Goal: Feedback & Contribution: Submit feedback/report problem

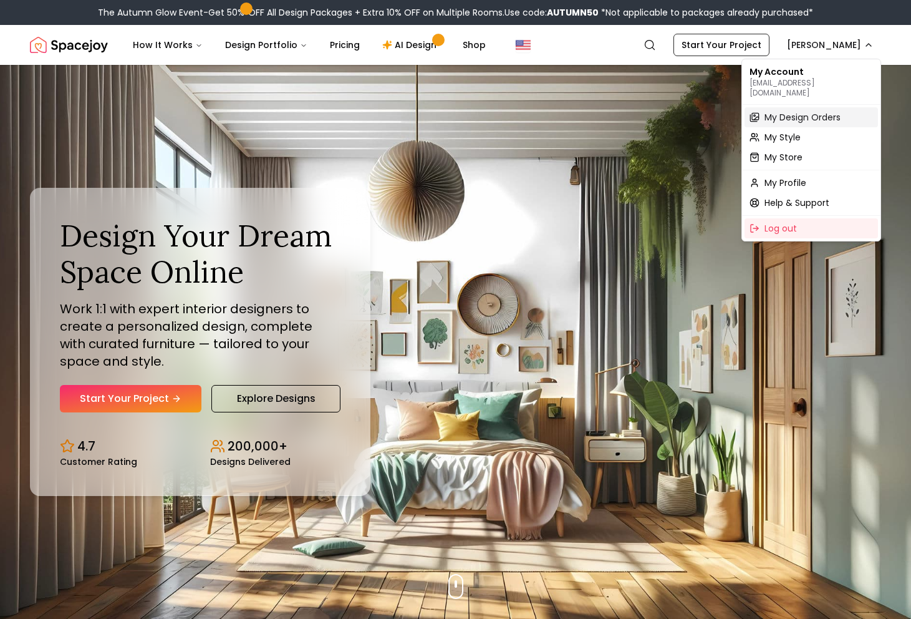
click at [805, 111] on span "My Design Orders" at bounding box center [802, 117] width 76 height 12
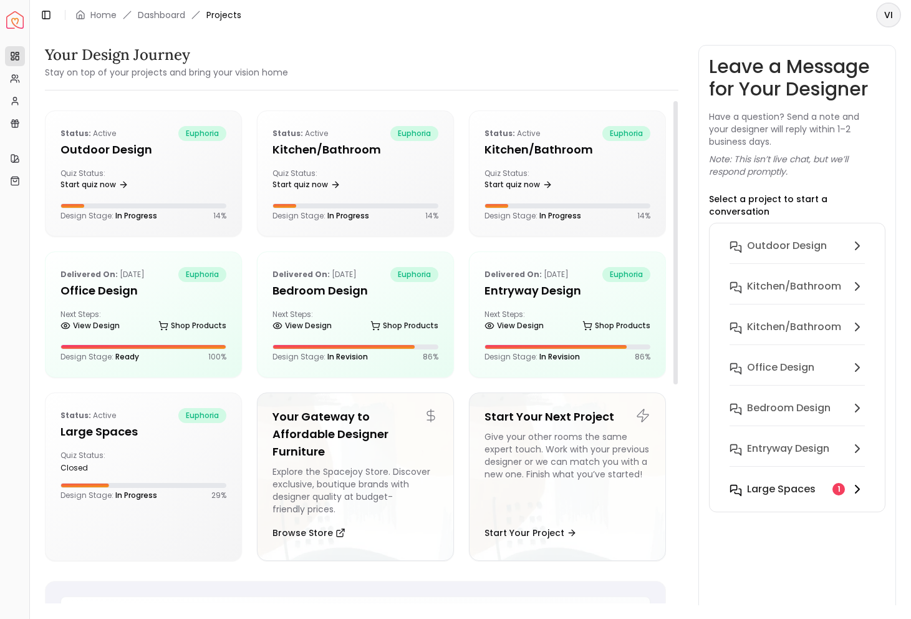
click at [747, 481] on h6 "Large Spaces" at bounding box center [781, 488] width 69 height 15
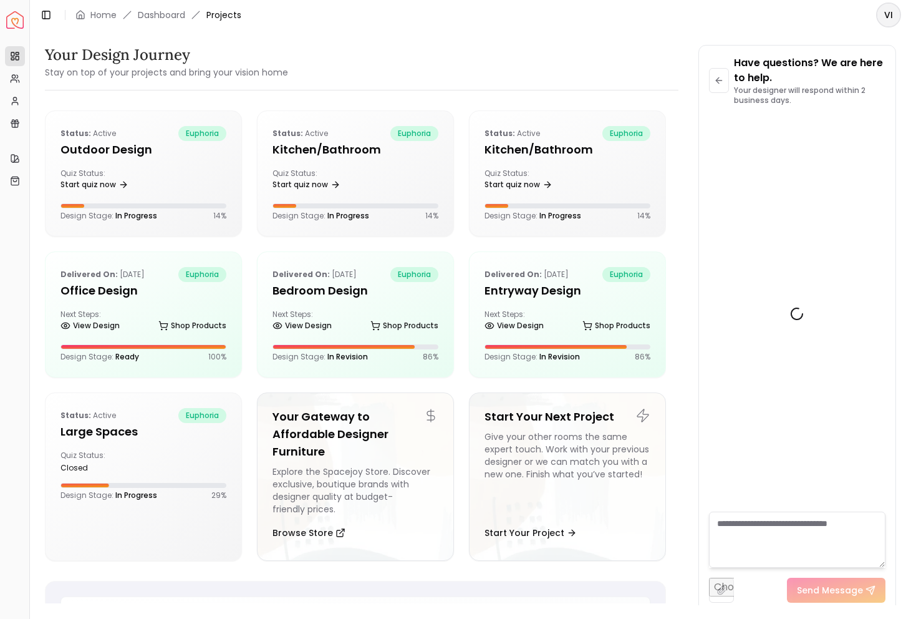
scroll to position [1305, 0]
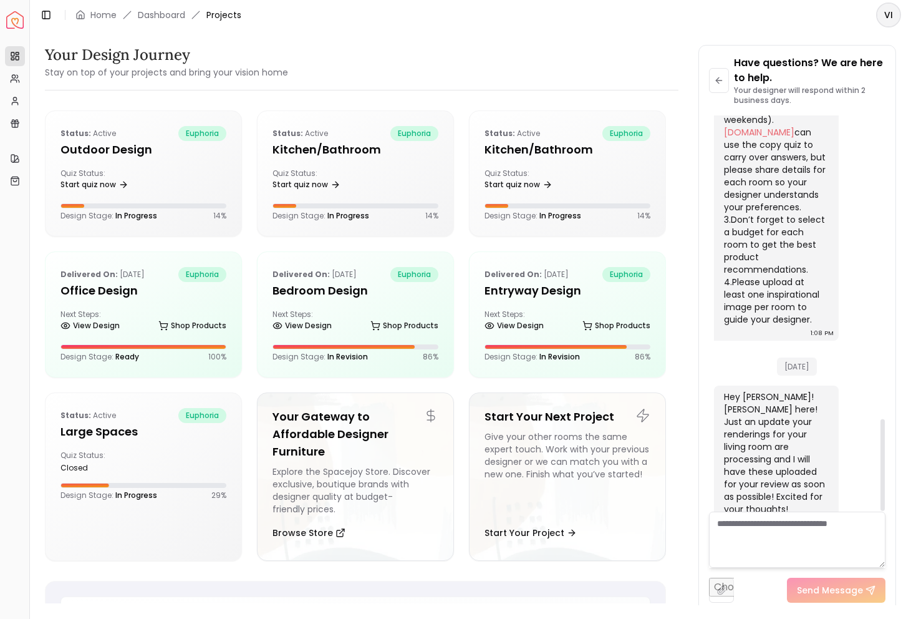
click at [786, 542] on textarea at bounding box center [797, 539] width 176 height 56
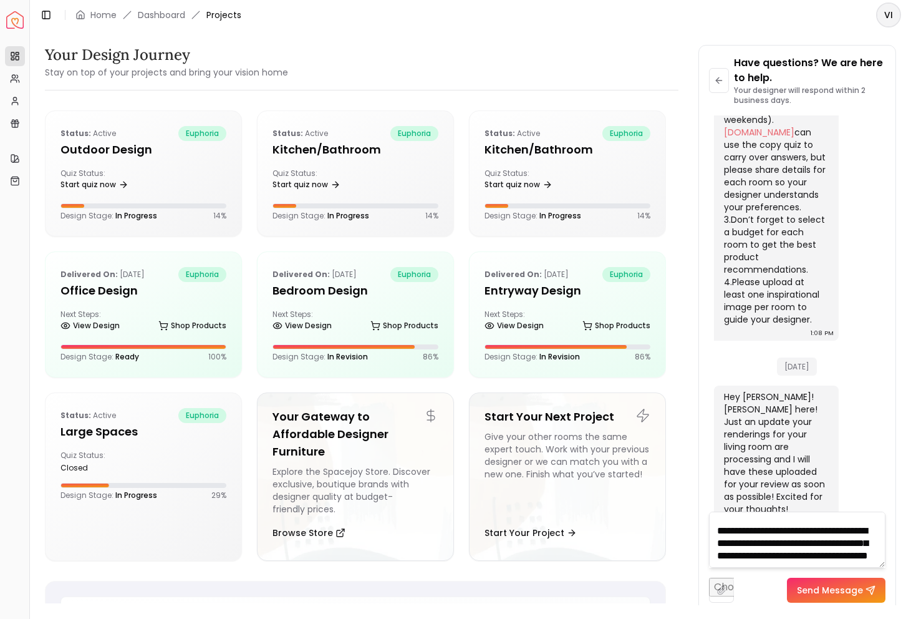
scroll to position [51, 0]
type textarea "**********"
click at [834, 600] on button "Send Message" at bounding box center [836, 589] width 99 height 25
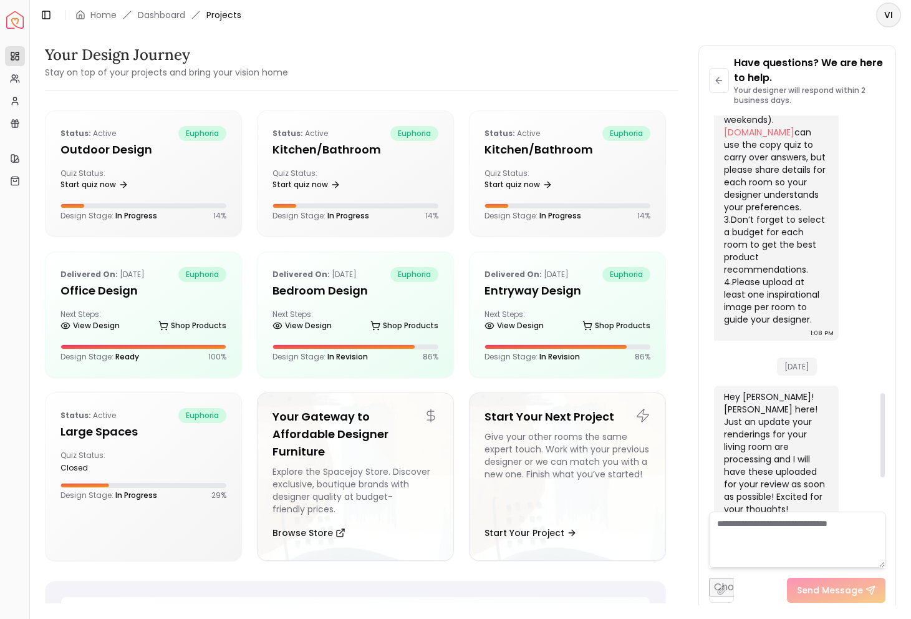
scroll to position [1465, 0]
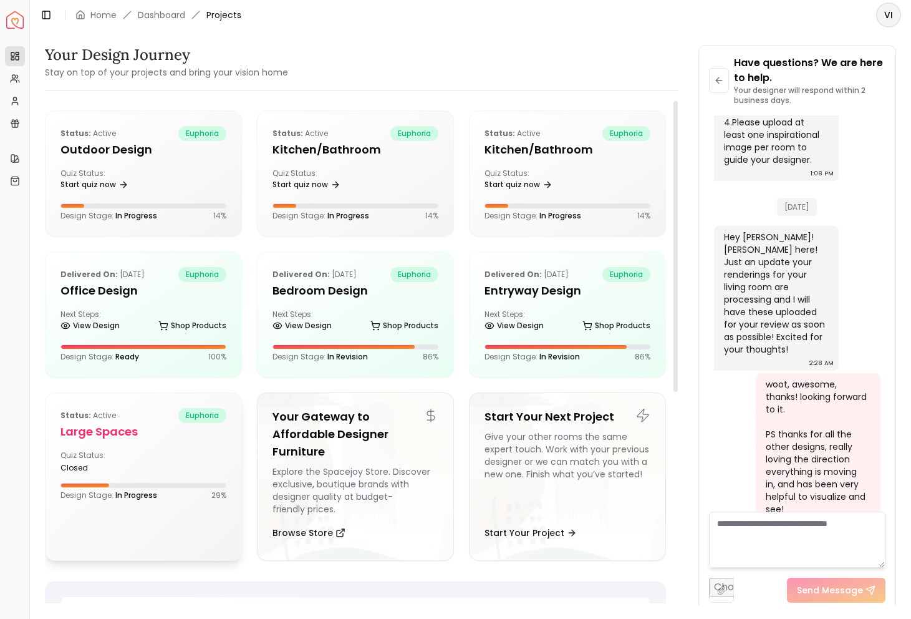
click at [103, 435] on h5 "Large Spaces" at bounding box center [143, 431] width 166 height 17
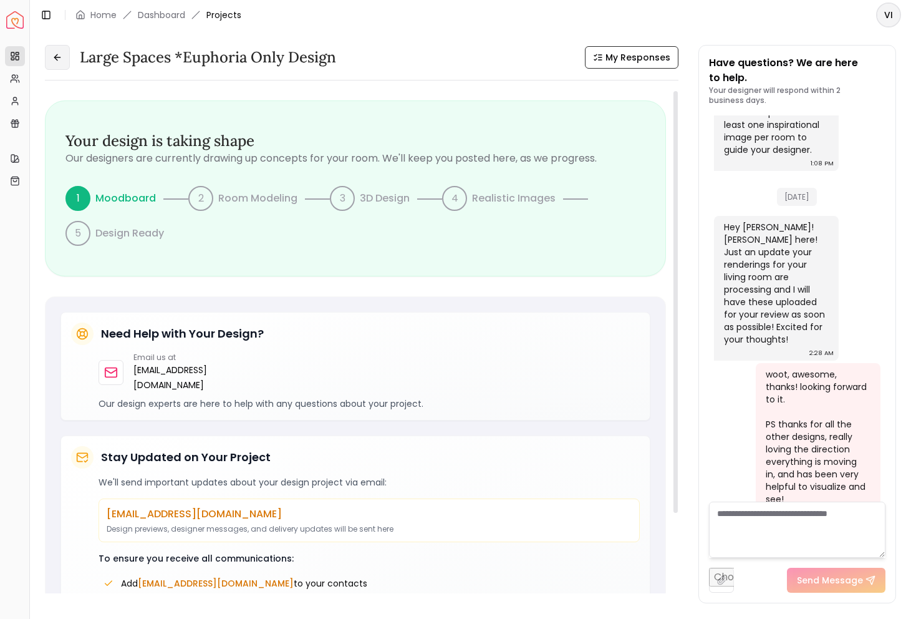
click at [61, 59] on icon at bounding box center [57, 57] width 10 height 10
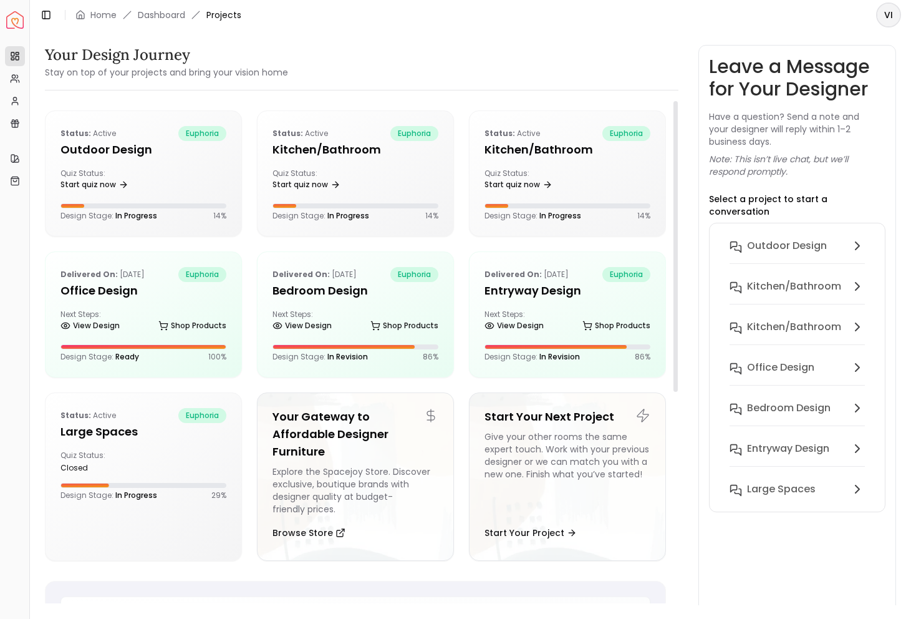
click at [253, 65] on div "Your Design Journey Stay on top of your projects and bring your vision home" at bounding box center [166, 62] width 243 height 35
click at [272, 72] on small "Stay on top of your projects and bring your vision home" at bounding box center [166, 72] width 243 height 12
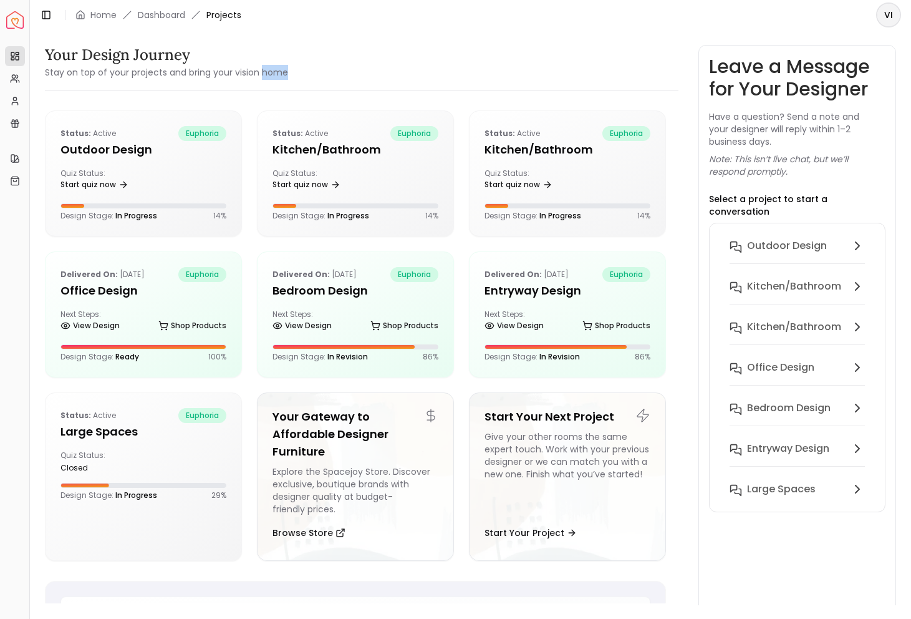
click at [272, 72] on small "Stay on top of your projects and bring your vision home" at bounding box center [166, 72] width 243 height 12
click at [199, 72] on small "Stay on top of your projects and bring your vision home" at bounding box center [166, 72] width 243 height 12
click at [89, 293] on h5 "Office design" at bounding box center [143, 290] width 166 height 17
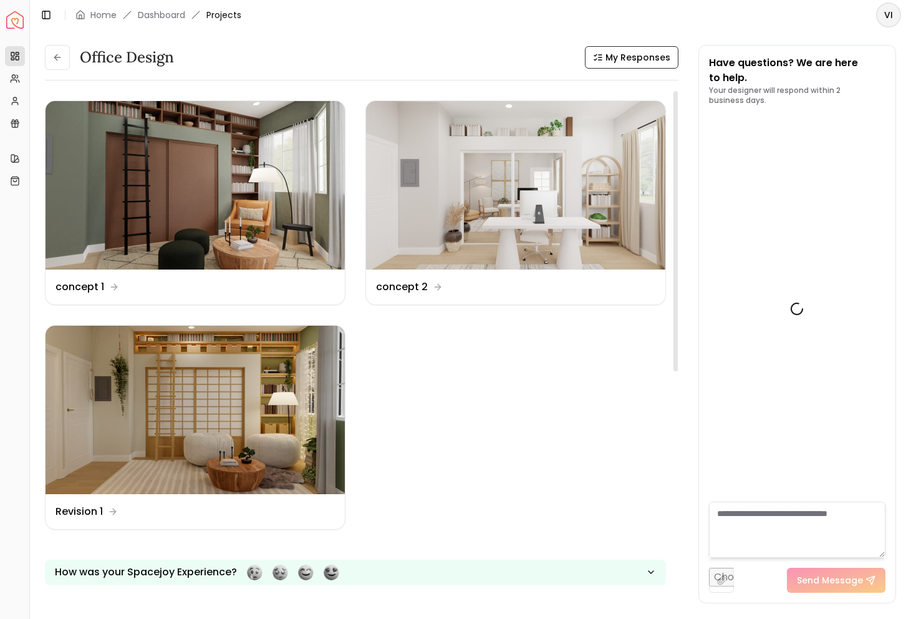
scroll to position [2532, 0]
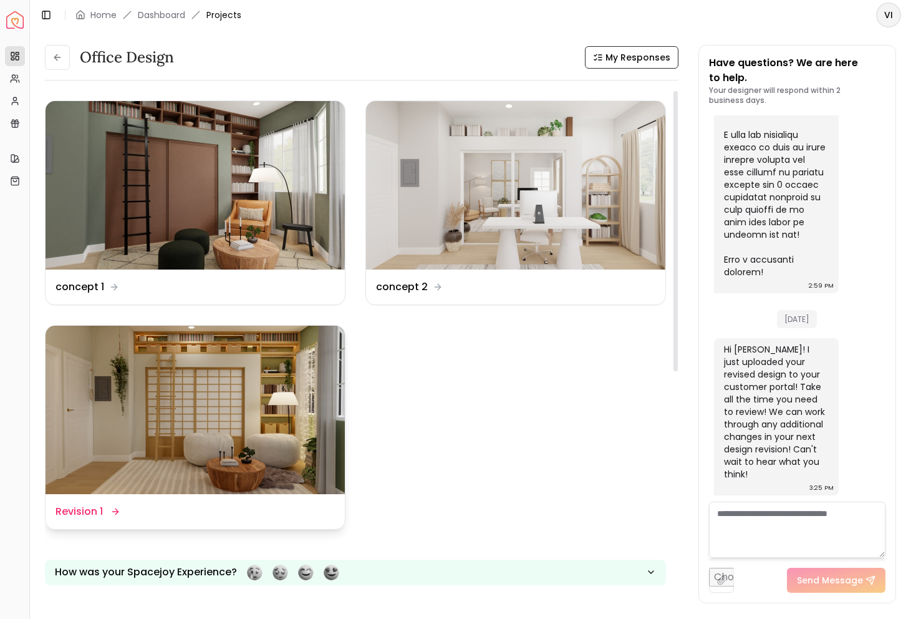
click at [105, 368] on img at bounding box center [195, 409] width 299 height 168
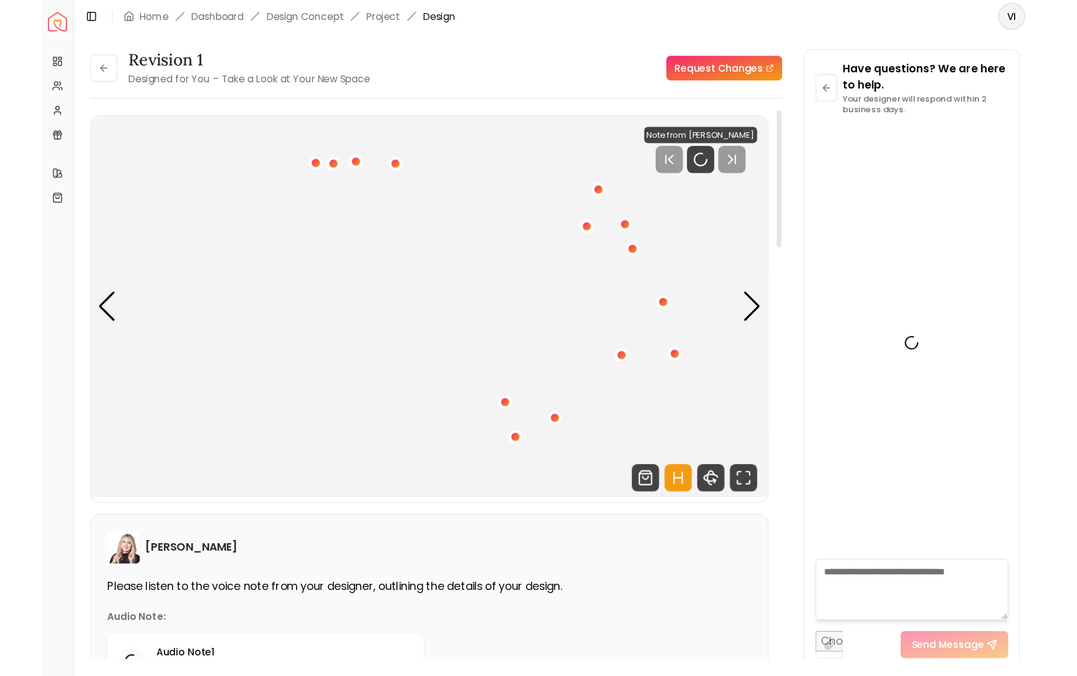
scroll to position [2522, 0]
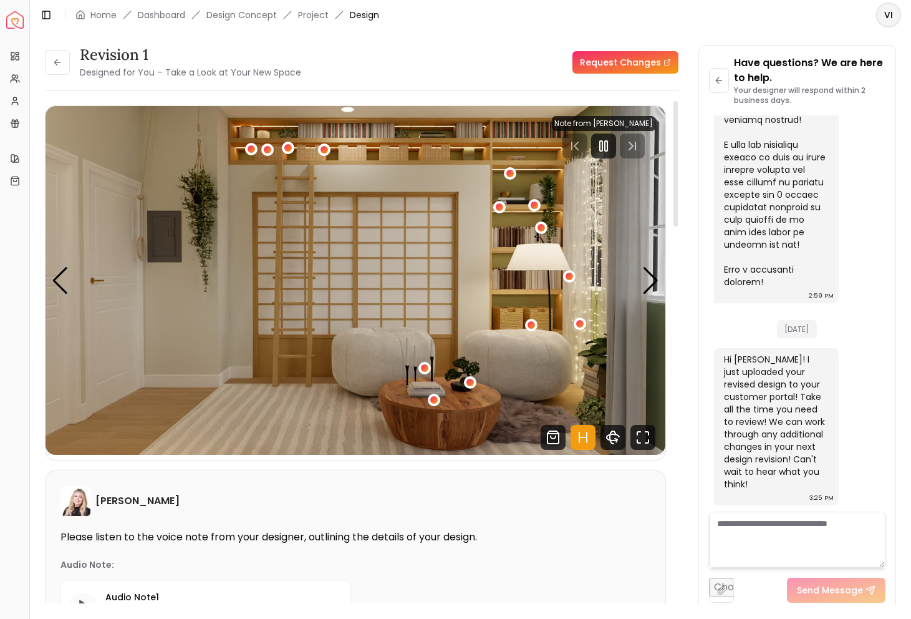
click at [494, 340] on img "1 / 5" at bounding box center [356, 280] width 620 height 349
click at [622, 64] on link "Request Changes" at bounding box center [625, 62] width 106 height 22
click at [619, 436] on icon "360 View" at bounding box center [612, 437] width 25 height 25
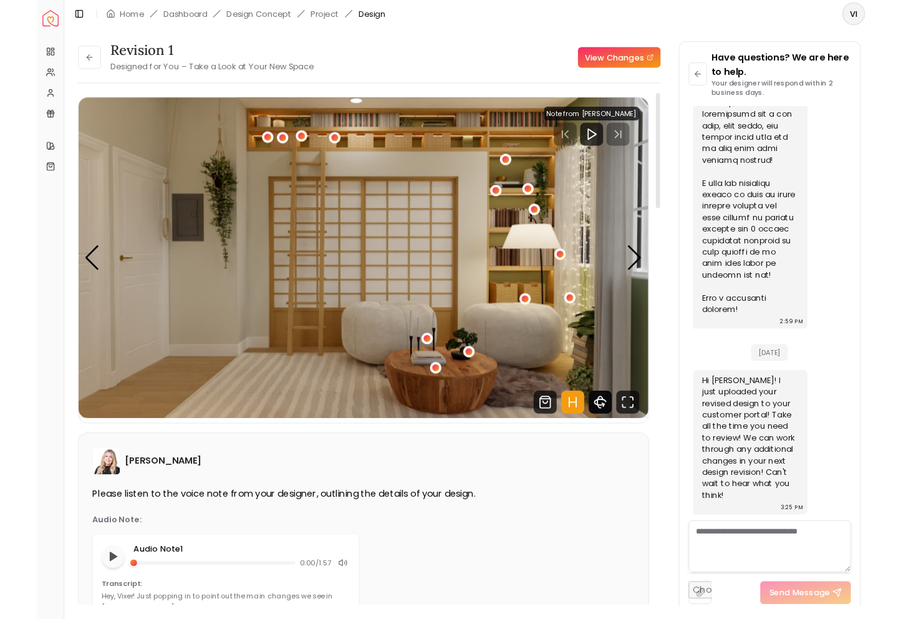
scroll to position [1879, 0]
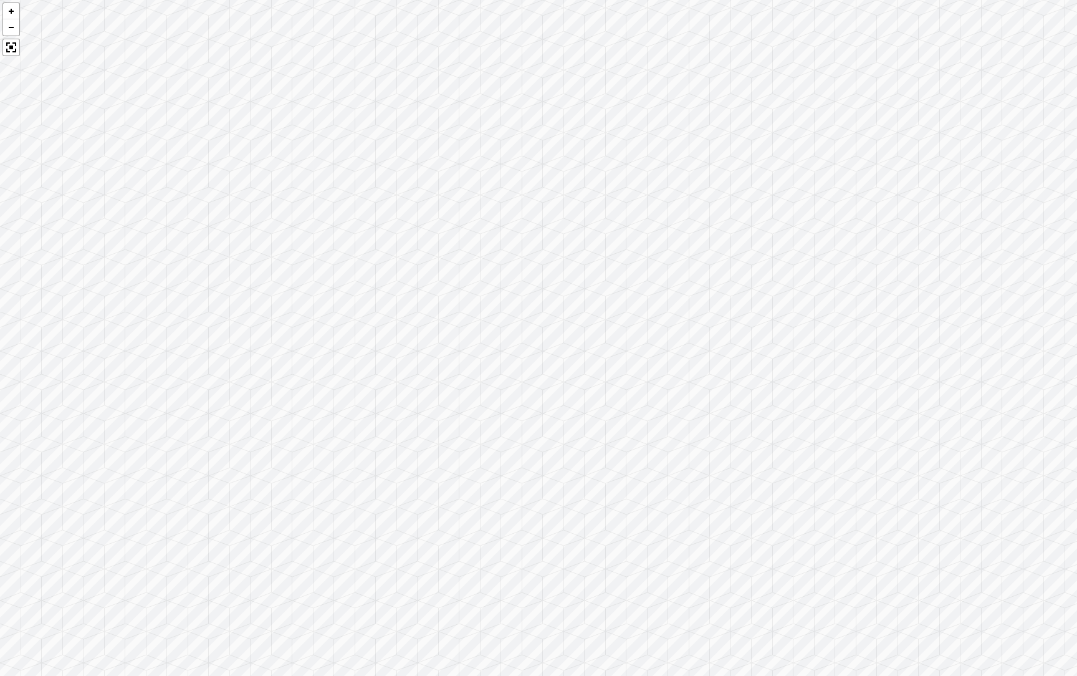
drag, startPoint x: 806, startPoint y: 353, endPoint x: 312, endPoint y: 345, distance: 494.5
click at [312, 345] on div at bounding box center [538, 338] width 1077 height 676
drag, startPoint x: 678, startPoint y: 370, endPoint x: 314, endPoint y: 248, distance: 383.9
click at [319, 251] on div at bounding box center [538, 338] width 1077 height 676
drag, startPoint x: 784, startPoint y: 262, endPoint x: 229, endPoint y: 239, distance: 554.8
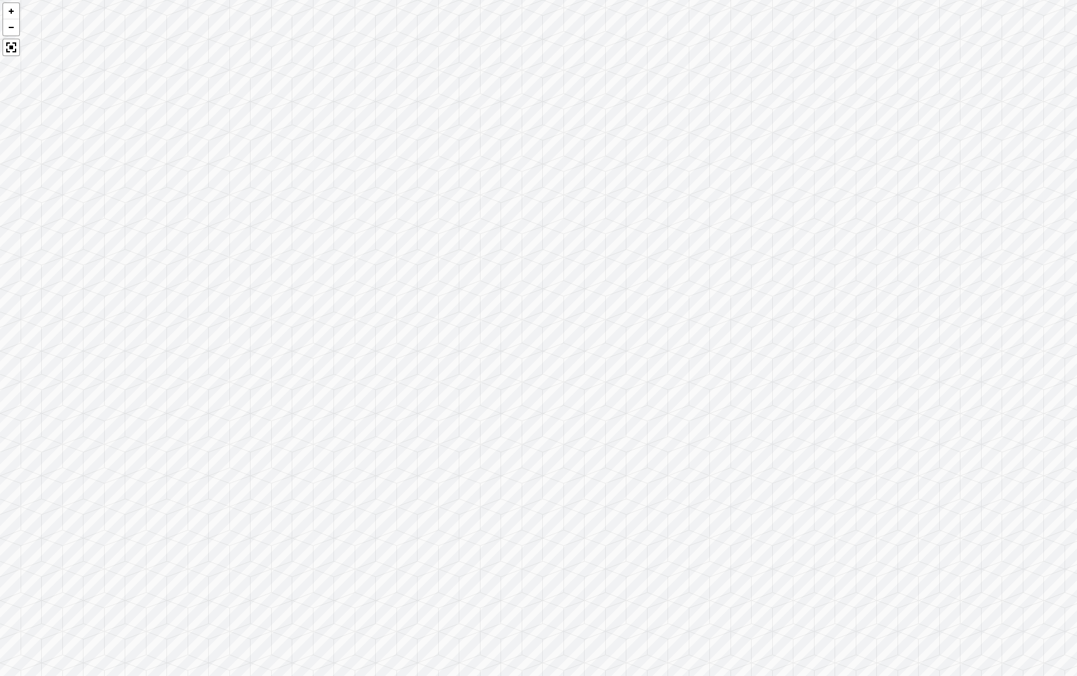
click at [229, 239] on div at bounding box center [538, 338] width 1077 height 676
drag, startPoint x: 645, startPoint y: 193, endPoint x: 222, endPoint y: 251, distance: 426.8
click at [222, 251] on div at bounding box center [538, 338] width 1077 height 676
drag, startPoint x: 690, startPoint y: 294, endPoint x: 1036, endPoint y: 159, distance: 371.3
click at [910, 156] on div at bounding box center [538, 338] width 1077 height 676
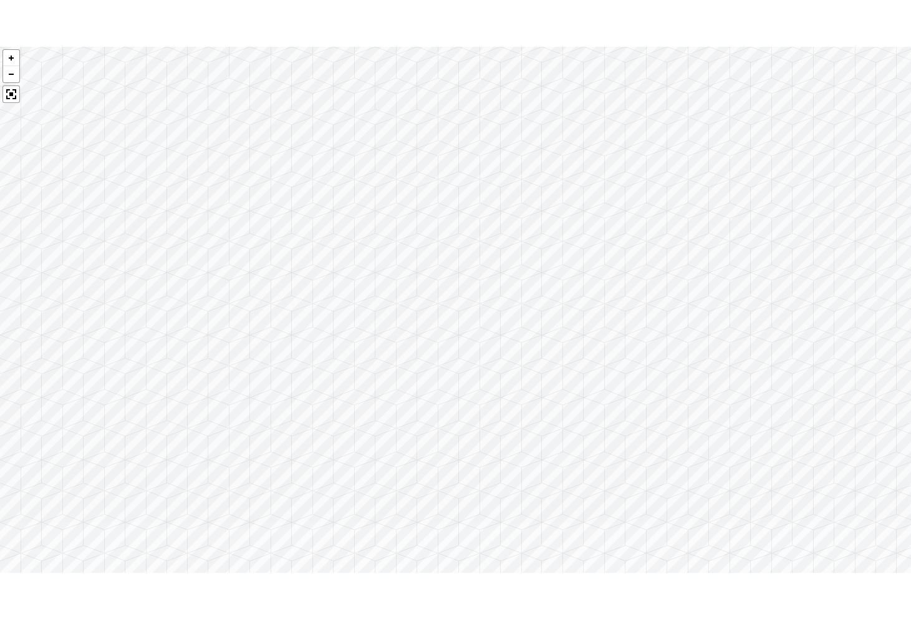
scroll to position [2522, 0]
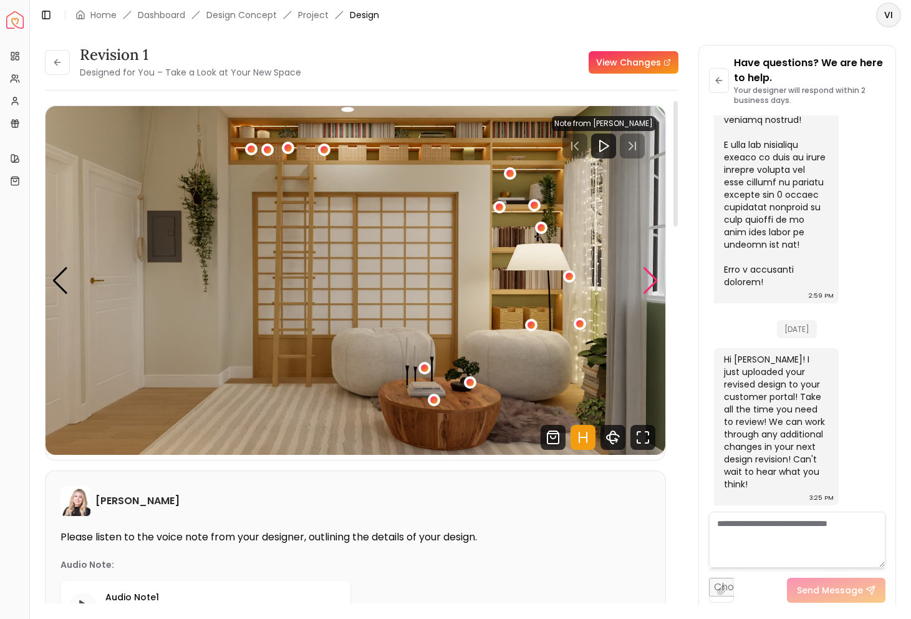
click at [650, 267] on div "Next slide" at bounding box center [650, 280] width 17 height 27
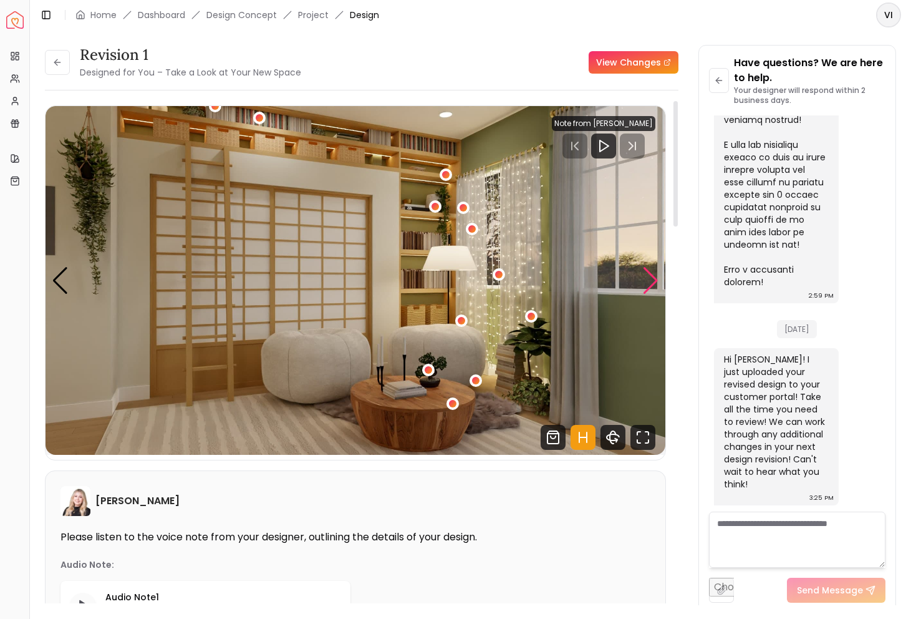
click at [650, 274] on div "Next slide" at bounding box center [650, 280] width 17 height 27
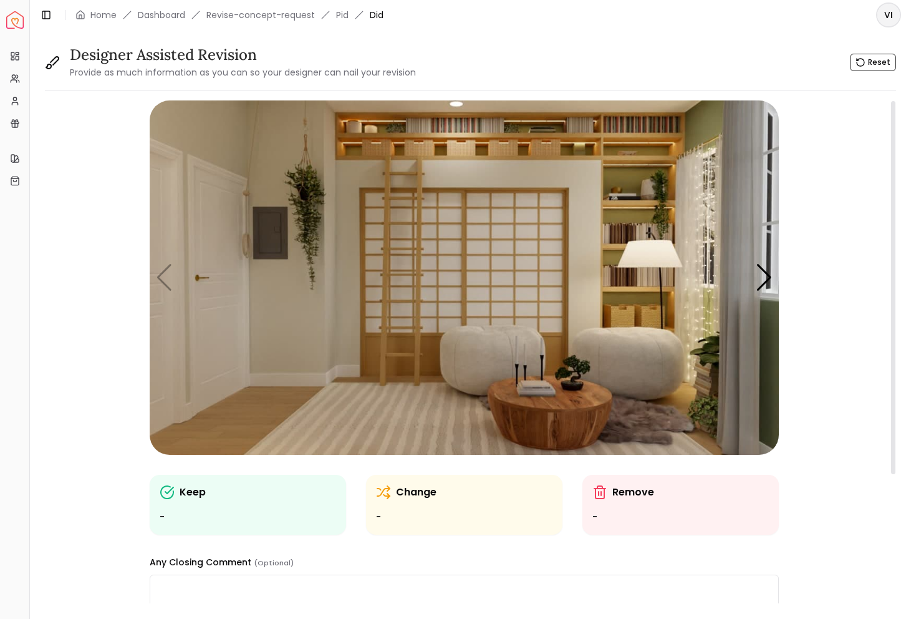
scroll to position [186, 0]
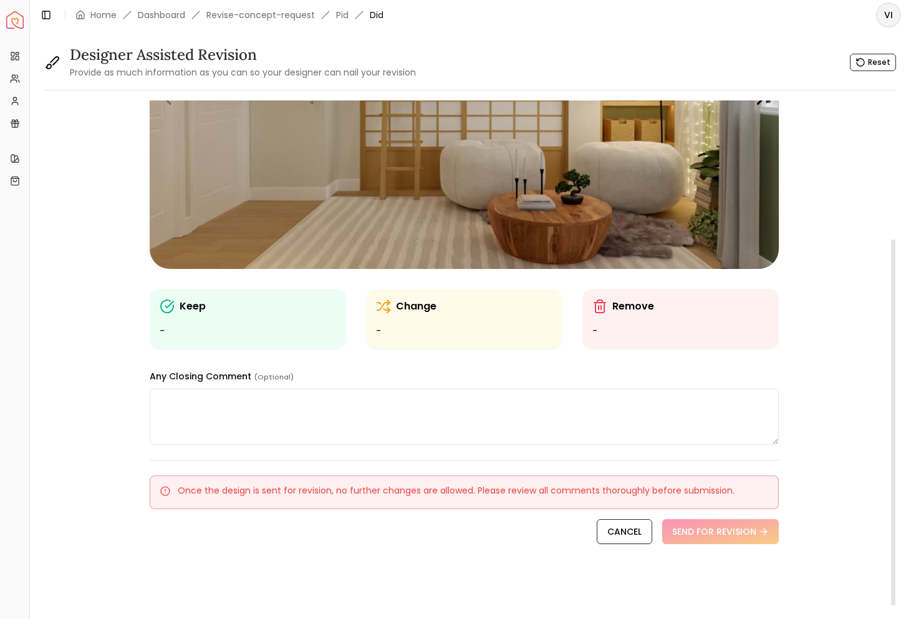
click at [254, 406] on textarea at bounding box center [464, 416] width 629 height 56
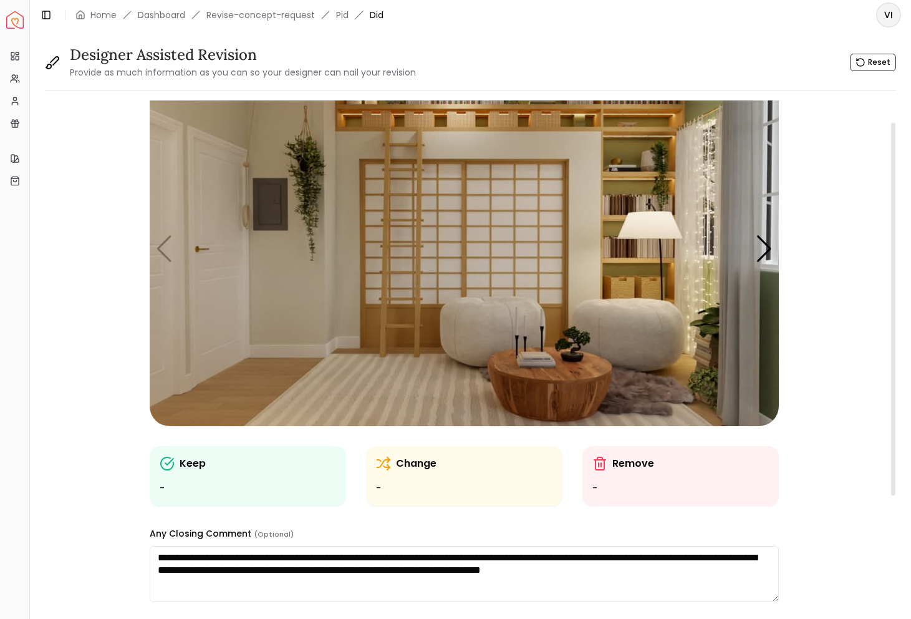
scroll to position [0, 0]
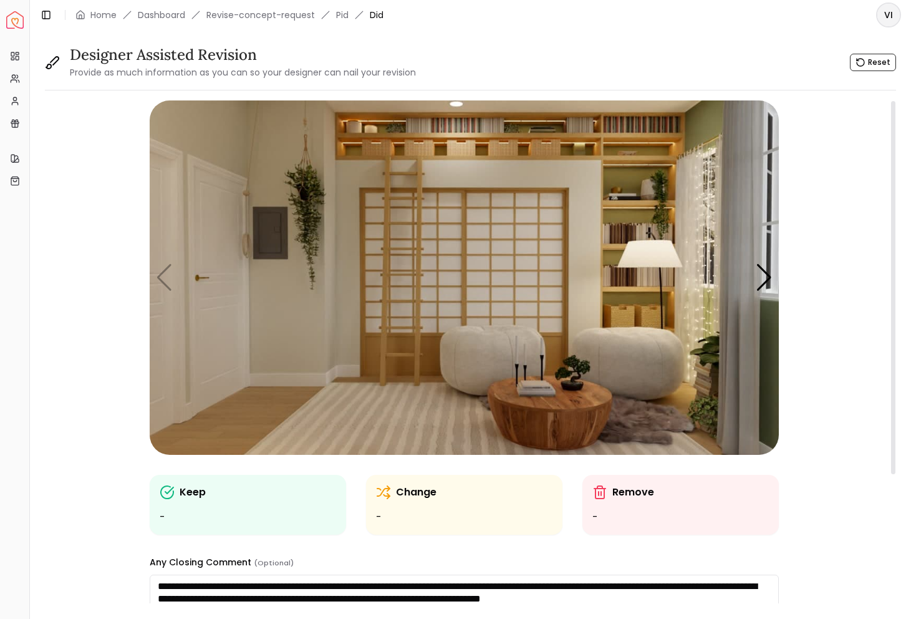
type textarea "**********"
click at [307, 194] on img "1 / 5" at bounding box center [464, 277] width 629 height 354
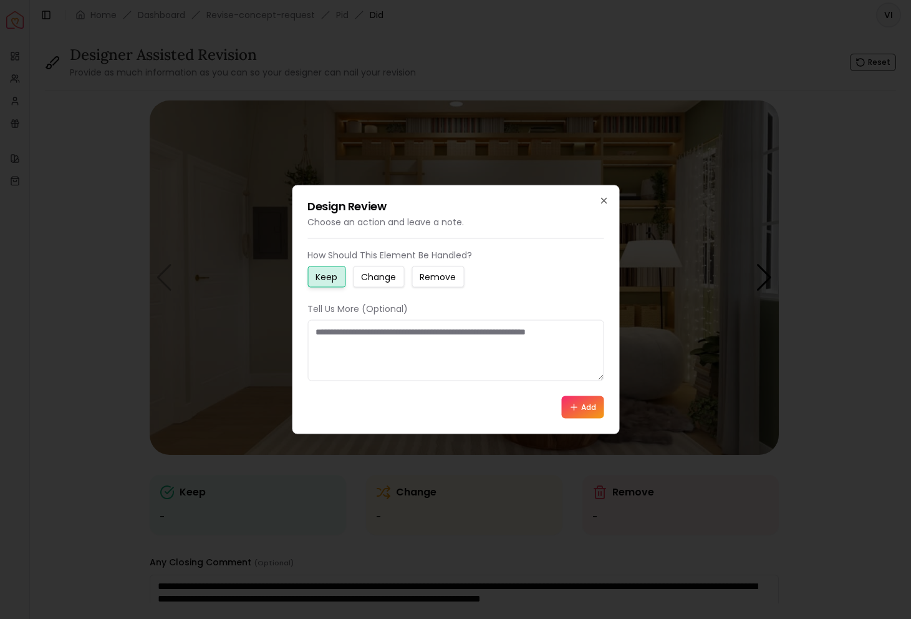
click at [355, 320] on textarea at bounding box center [455, 350] width 296 height 61
type textarea "**********"
click at [584, 386] on div "**********" at bounding box center [455, 334] width 296 height 170
click at [581, 410] on button "Add" at bounding box center [582, 407] width 42 height 22
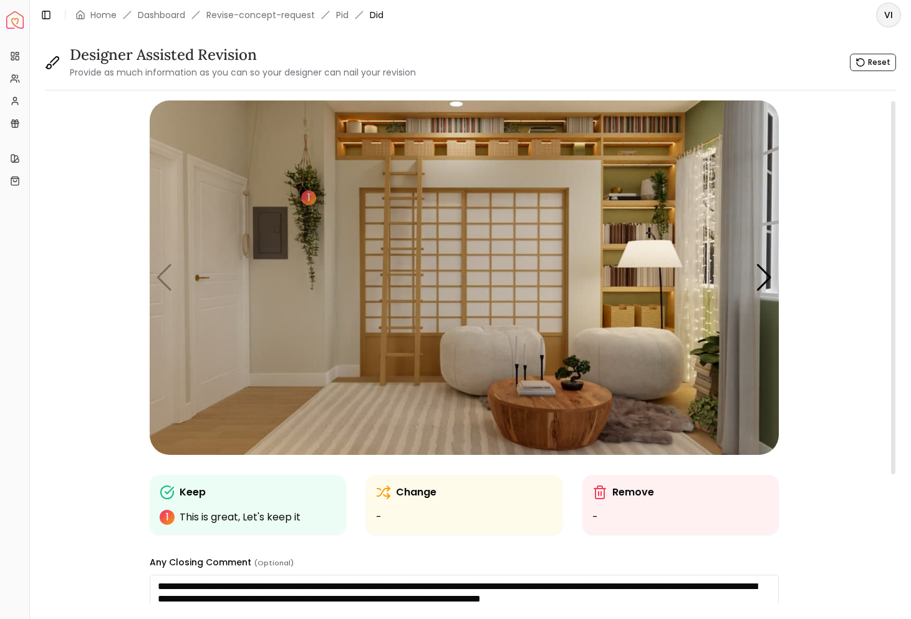
click at [713, 127] on img "1 / 5" at bounding box center [464, 277] width 629 height 354
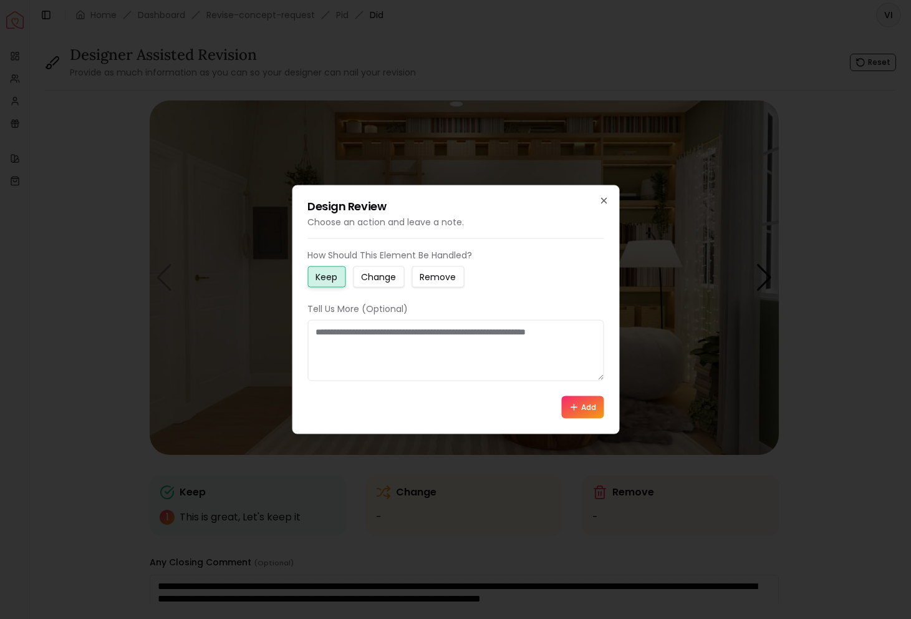
click at [382, 272] on small "Change" at bounding box center [378, 277] width 35 height 12
click at [387, 338] on textarea at bounding box center [455, 350] width 296 height 61
type textarea "**********"
click at [585, 409] on button "Add" at bounding box center [582, 407] width 42 height 22
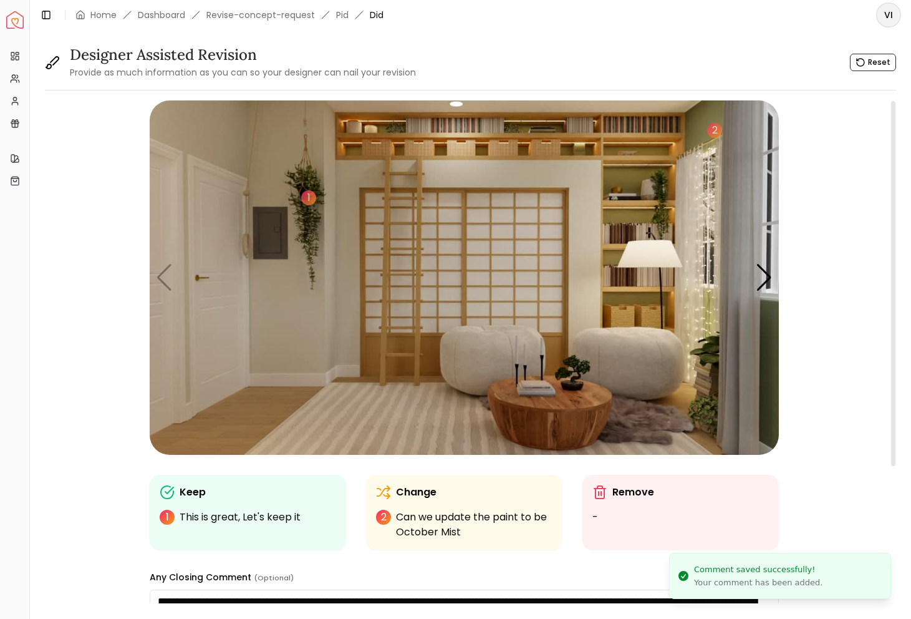
click at [275, 151] on img "1 / 5" at bounding box center [464, 277] width 629 height 354
click at [521, 174] on img "1 / 5" at bounding box center [464, 277] width 629 height 354
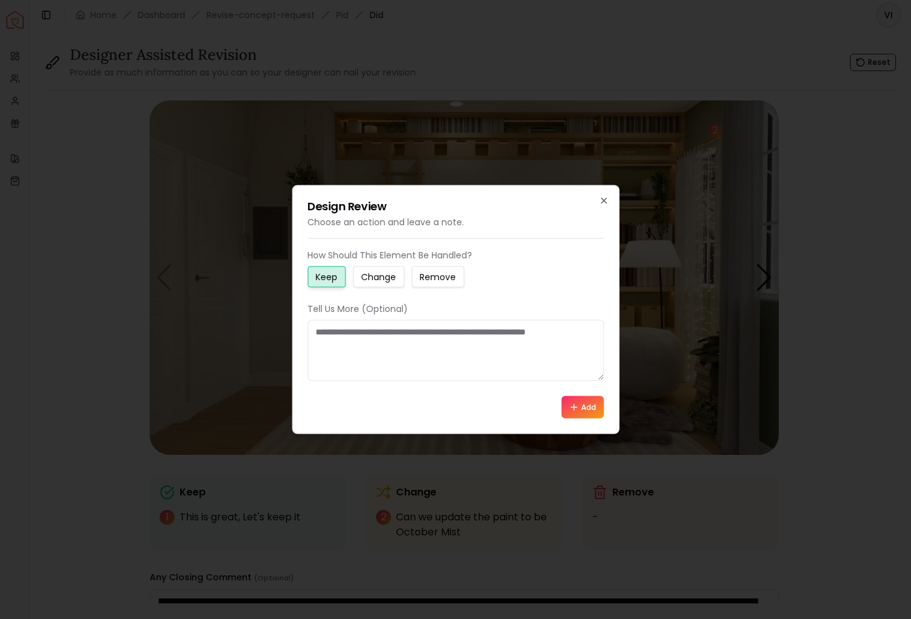
click at [441, 317] on div "Tell Us More (Optional)" at bounding box center [455, 341] width 296 height 79
click at [441, 325] on textarea at bounding box center [455, 350] width 296 height 61
type textarea "**********"
click at [570, 398] on button "Add" at bounding box center [582, 407] width 42 height 22
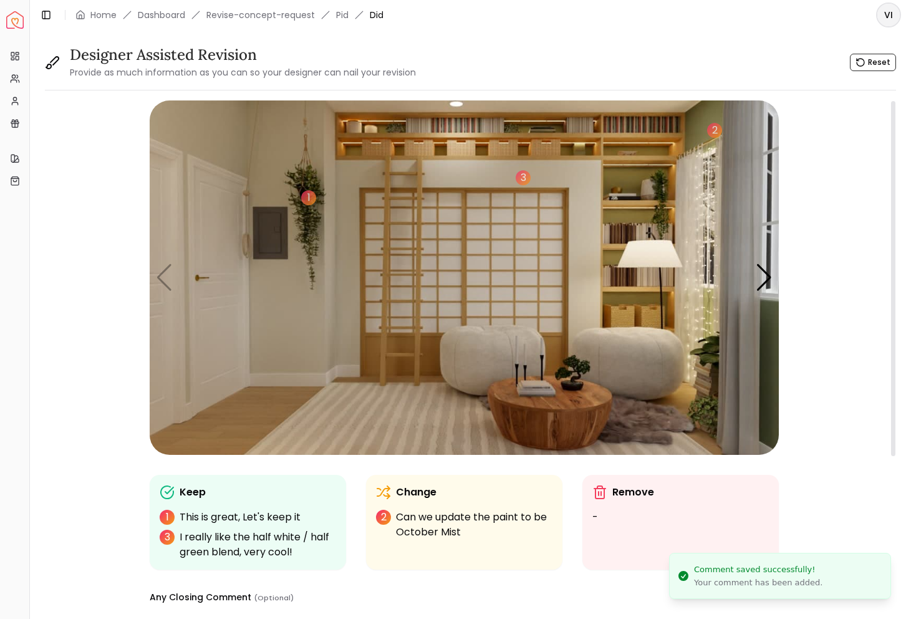
click at [602, 137] on img "1 / 5" at bounding box center [464, 277] width 629 height 354
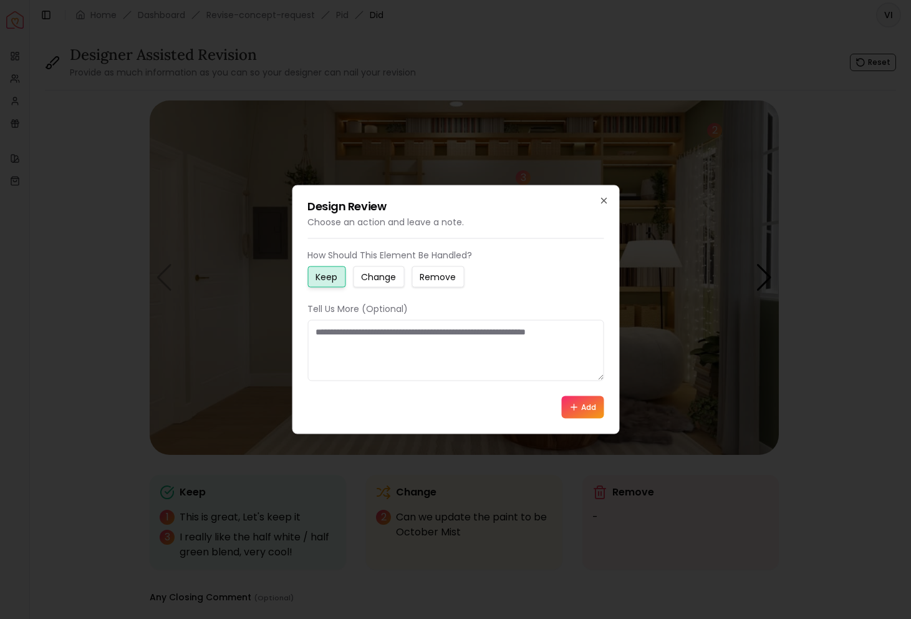
click at [398, 273] on button "Change" at bounding box center [378, 276] width 51 height 21
click at [398, 346] on textarea at bounding box center [455, 350] width 296 height 61
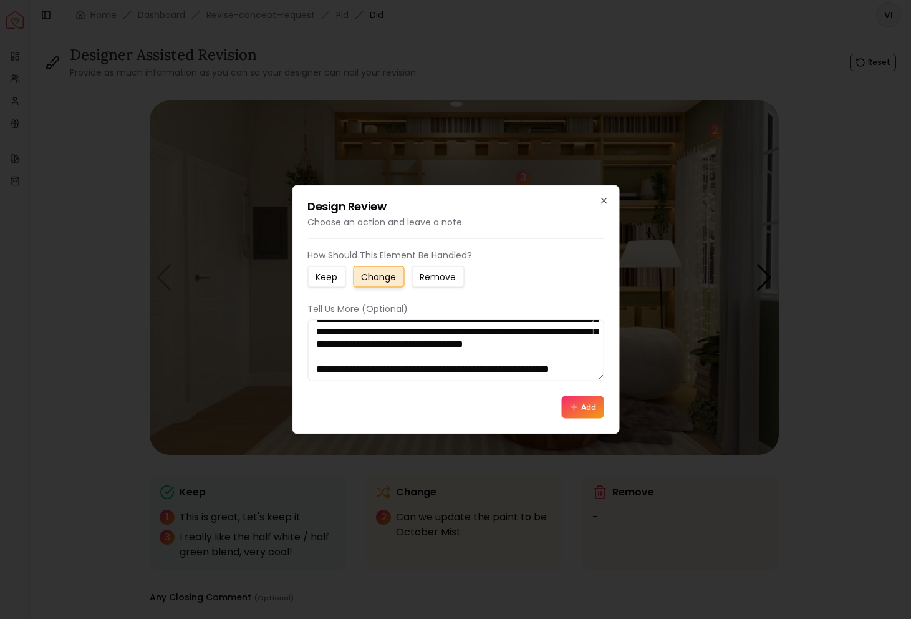
scroll to position [46, 0]
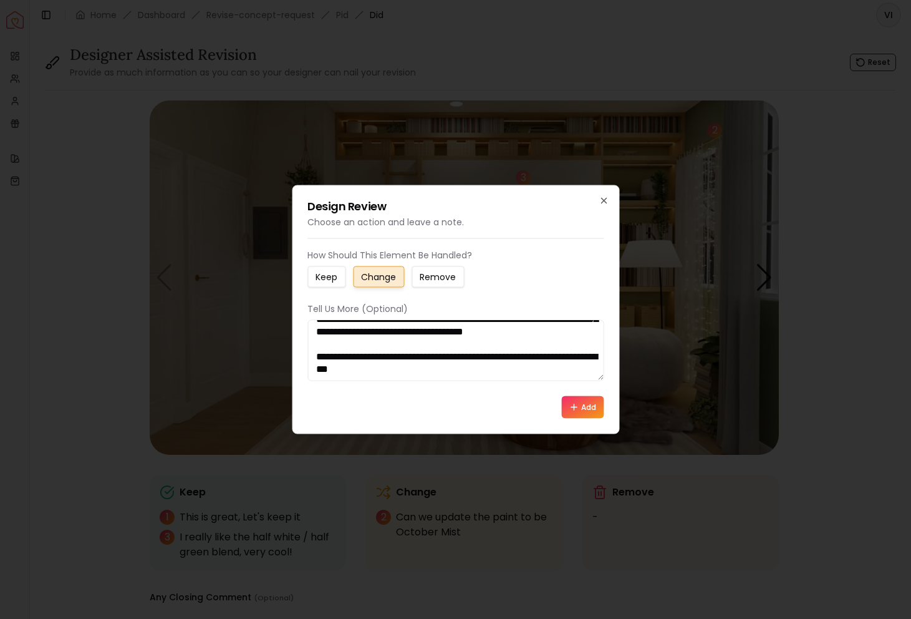
type textarea "**********"
click at [582, 405] on button "Add" at bounding box center [582, 407] width 42 height 22
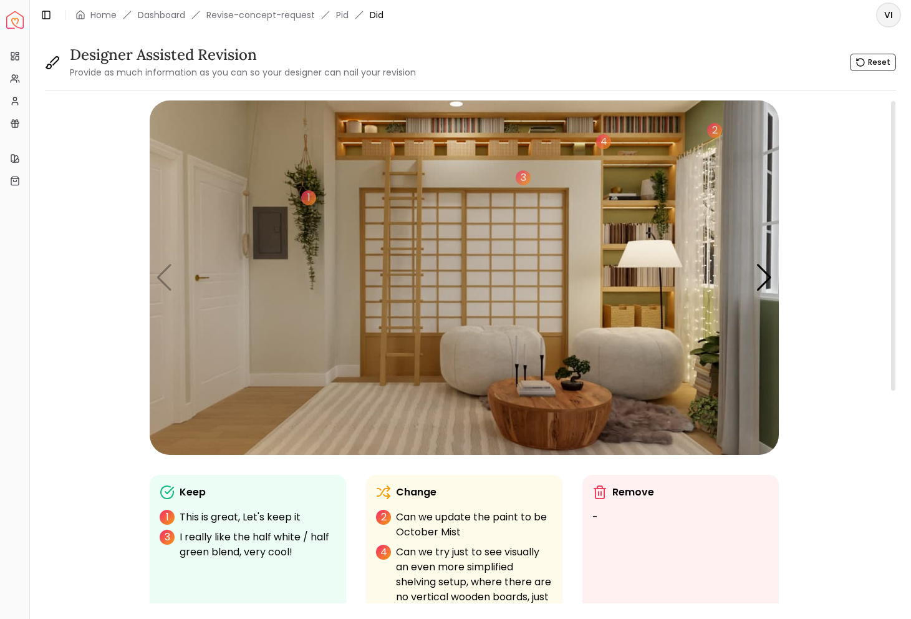
click at [615, 353] on img "1 / 5" at bounding box center [464, 277] width 629 height 354
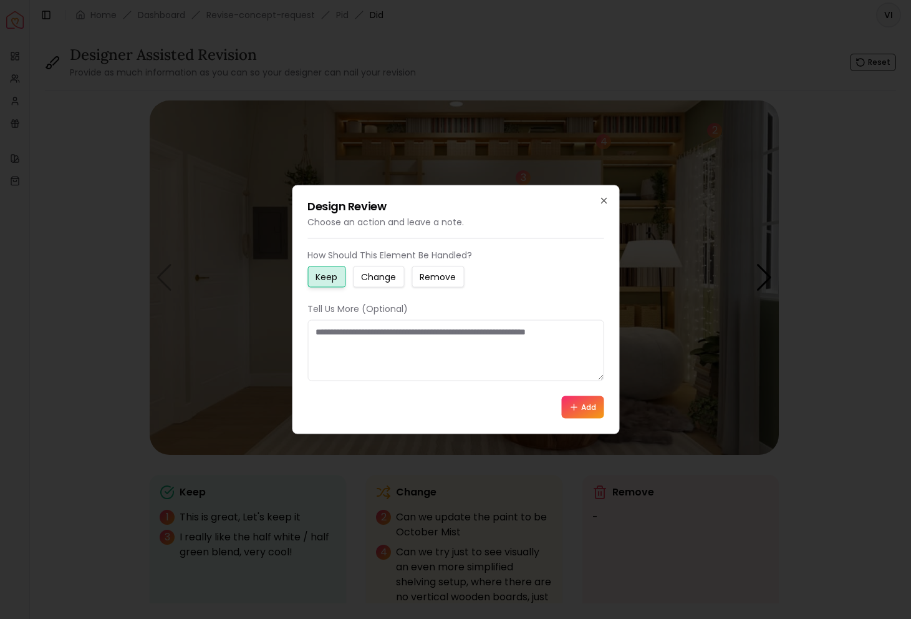
click at [393, 276] on small "Change" at bounding box center [378, 277] width 35 height 12
click at [385, 352] on textarea at bounding box center [455, 350] width 296 height 61
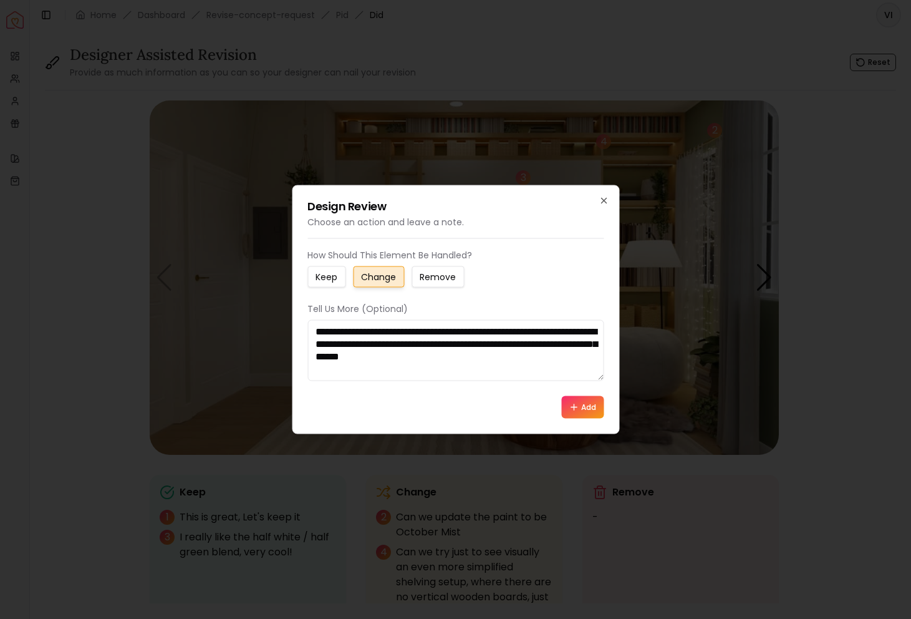
click at [525, 358] on textarea "**********" at bounding box center [455, 350] width 296 height 61
type textarea "**********"
click at [583, 408] on button "Add" at bounding box center [582, 407] width 42 height 22
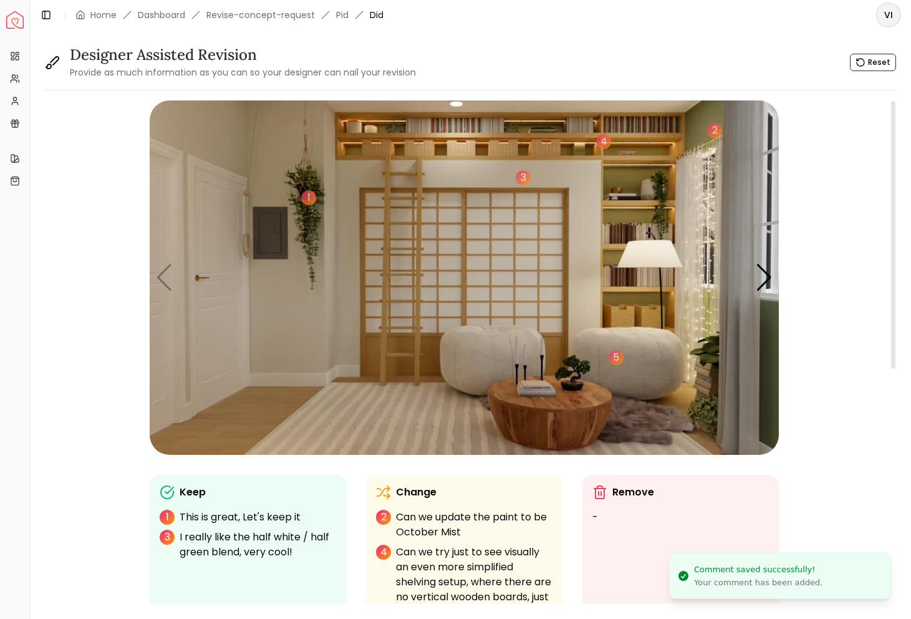
click at [551, 407] on img "1 / 5" at bounding box center [464, 277] width 629 height 354
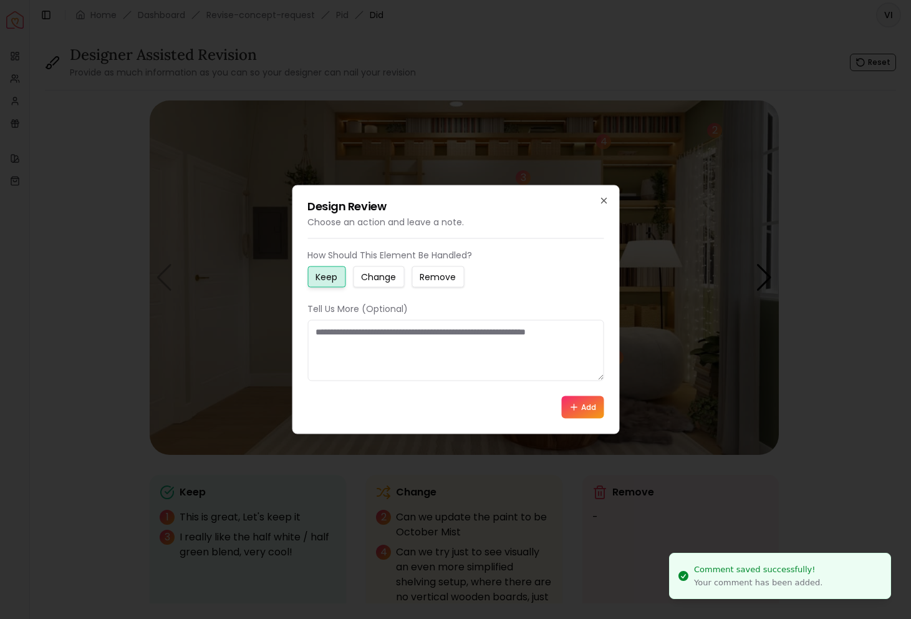
click at [389, 281] on small "Change" at bounding box center [378, 277] width 35 height 12
click at [382, 353] on textarea at bounding box center [455, 350] width 296 height 61
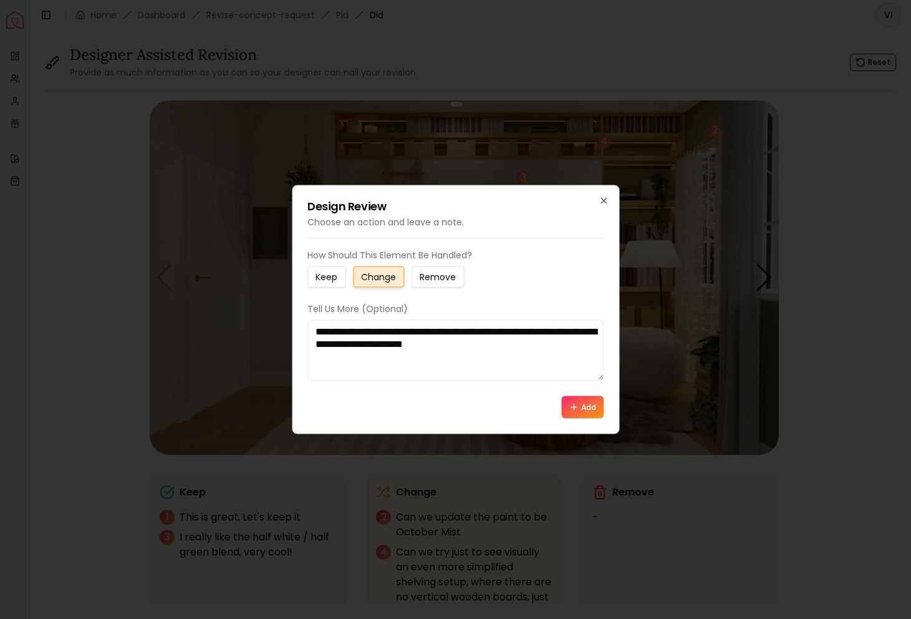
click at [410, 323] on textarea "**********" at bounding box center [455, 350] width 296 height 61
click at [411, 326] on textarea "**********" at bounding box center [455, 350] width 296 height 61
click at [372, 329] on textarea "**********" at bounding box center [455, 350] width 296 height 61
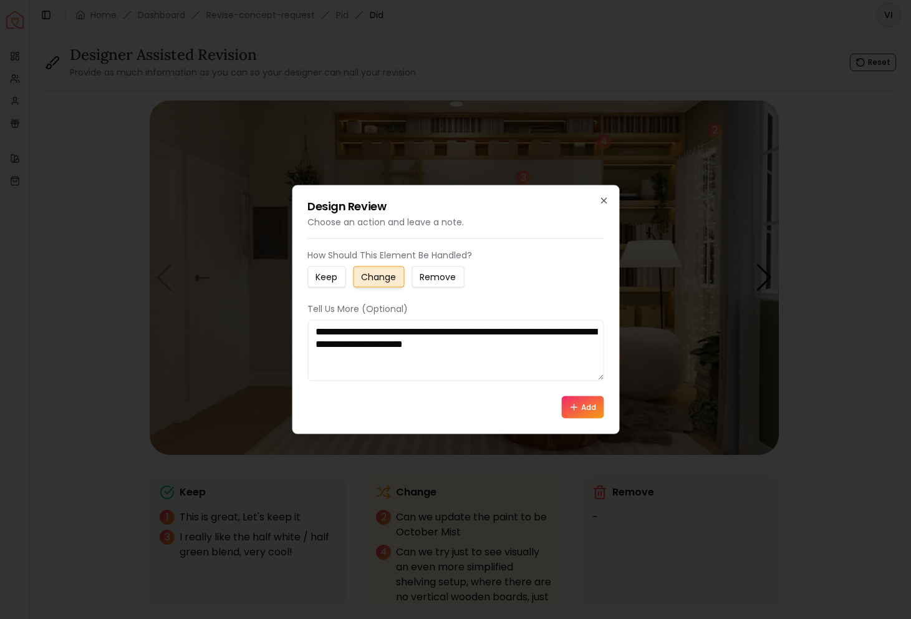
type textarea "**********"
click at [569, 403] on icon at bounding box center [574, 407] width 10 height 10
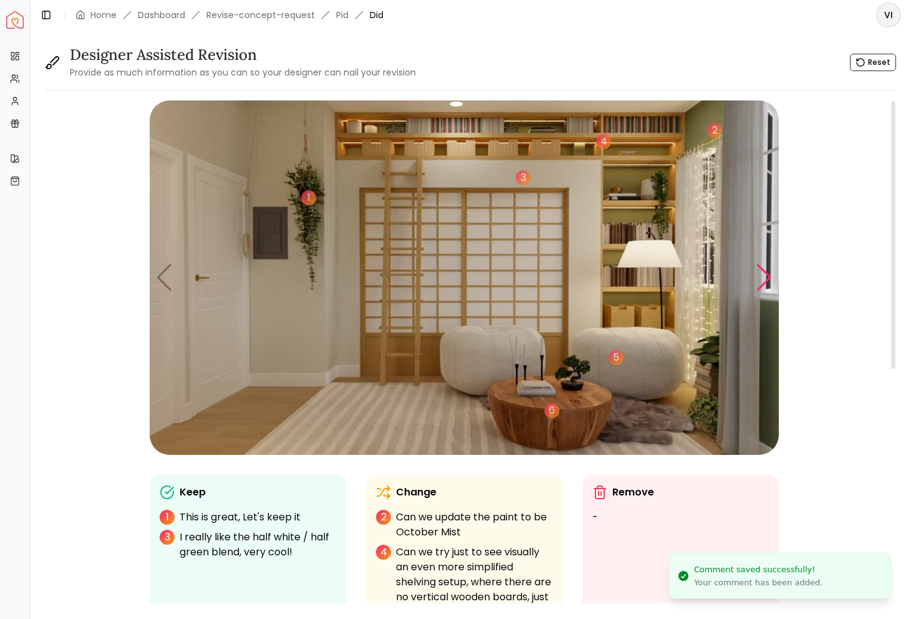
click at [761, 278] on div "Next slide" at bounding box center [764, 277] width 17 height 27
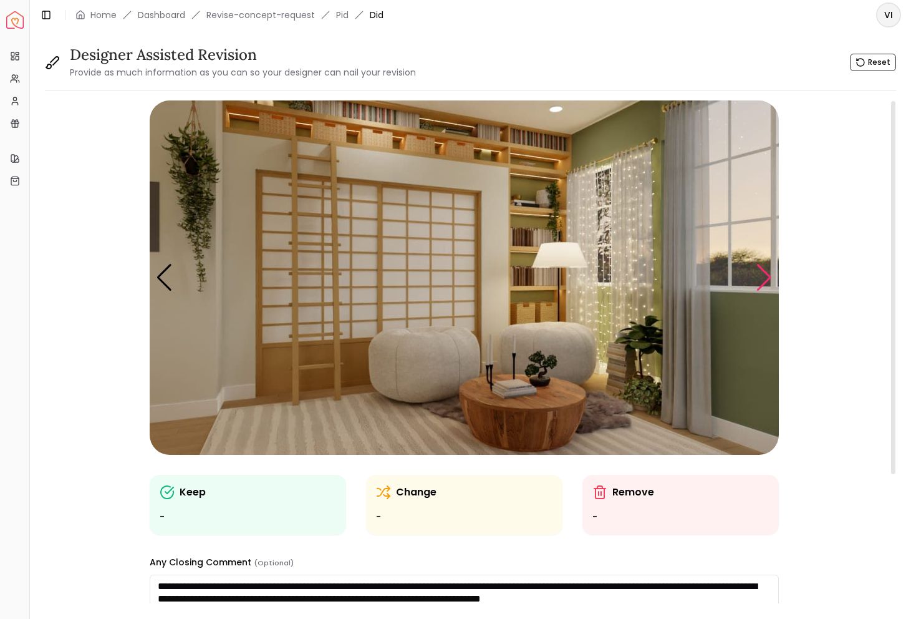
click at [762, 277] on div "Next slide" at bounding box center [764, 277] width 17 height 27
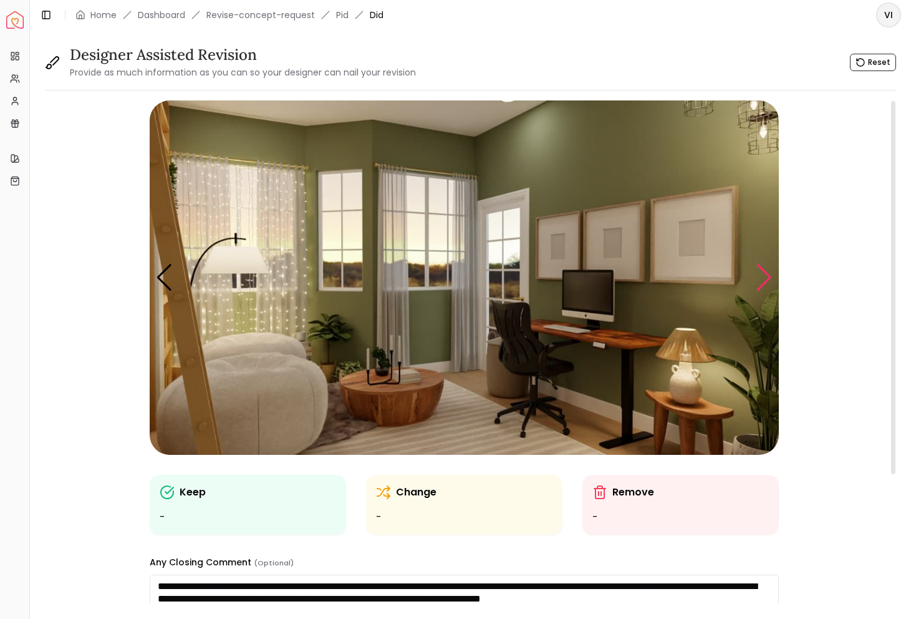
click at [769, 272] on div "Next slide" at bounding box center [764, 277] width 17 height 27
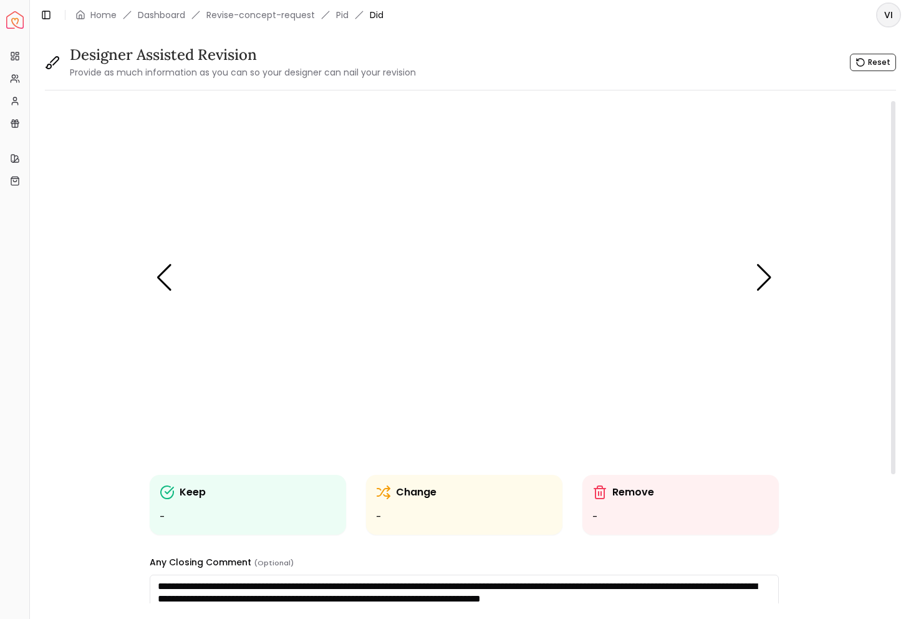
click at [460, 190] on img "4 / 5" at bounding box center [464, 277] width 629 height 354
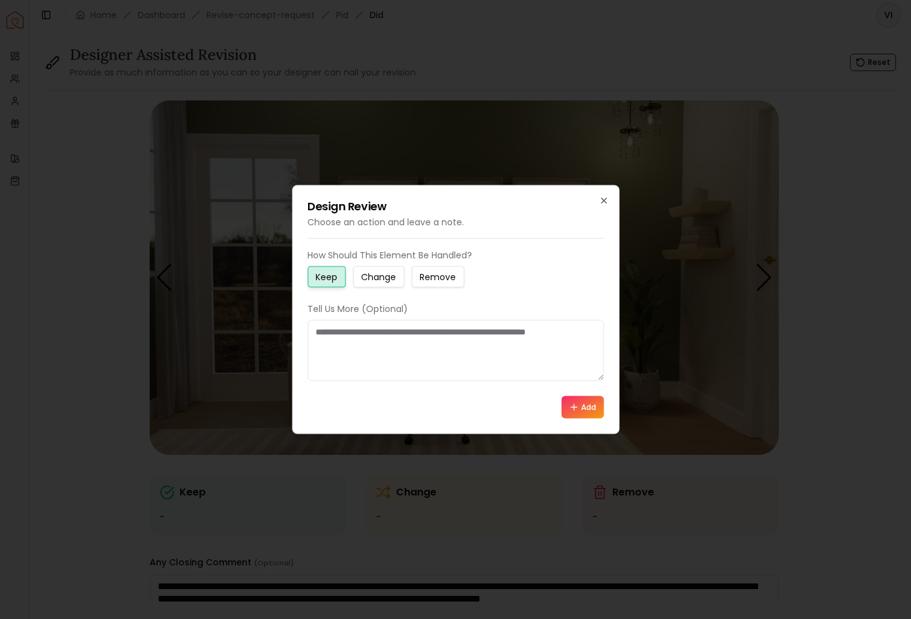
click at [382, 278] on small "Change" at bounding box center [378, 277] width 35 height 12
click at [373, 345] on textarea at bounding box center [455, 350] width 296 height 61
paste textarea "**********"
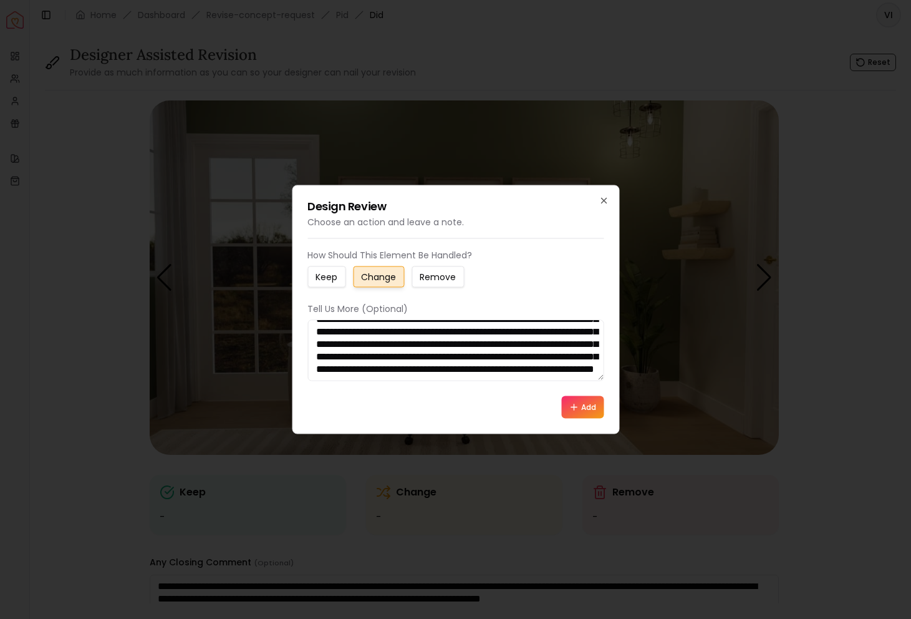
scroll to position [0, 0]
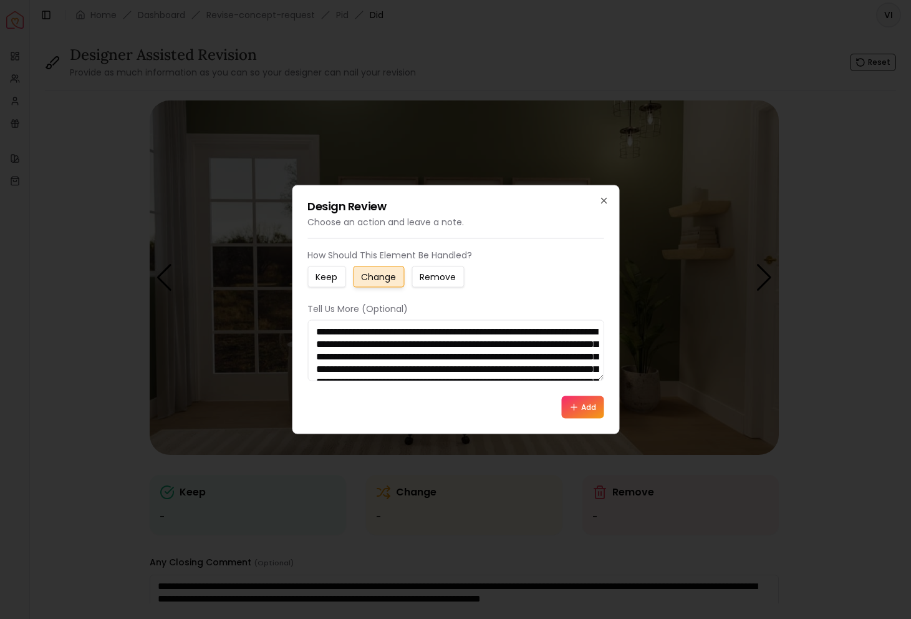
click at [337, 342] on textarea "**********" at bounding box center [455, 350] width 296 height 61
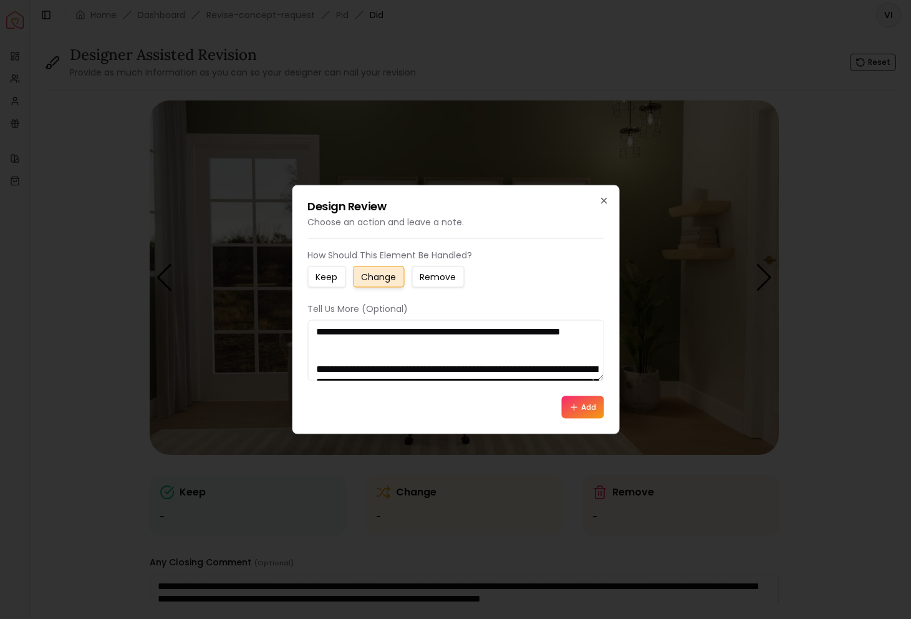
scroll to position [8, 0]
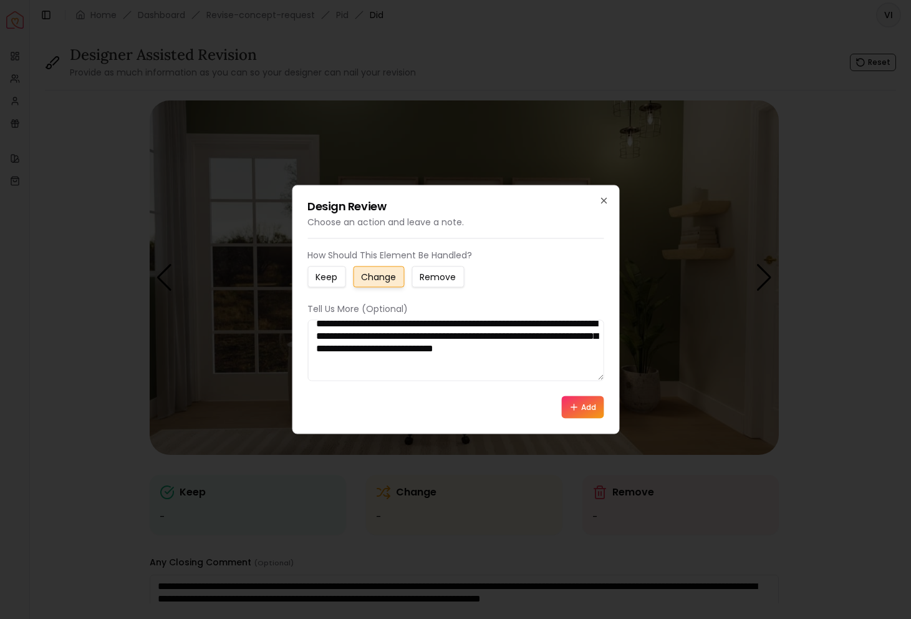
type textarea "**********"
click at [571, 403] on icon at bounding box center [574, 407] width 10 height 10
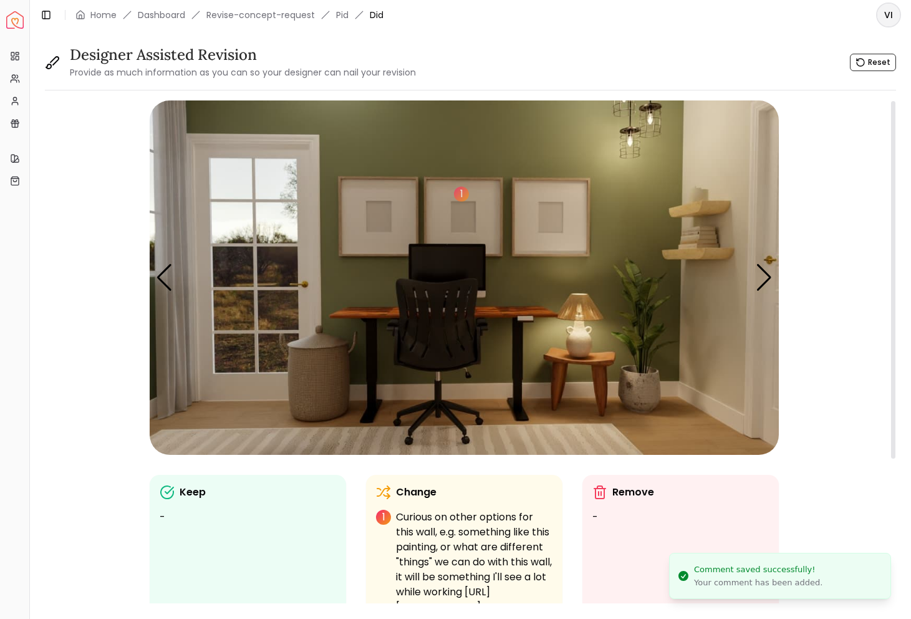
click at [632, 141] on img "4 / 5" at bounding box center [464, 277] width 629 height 354
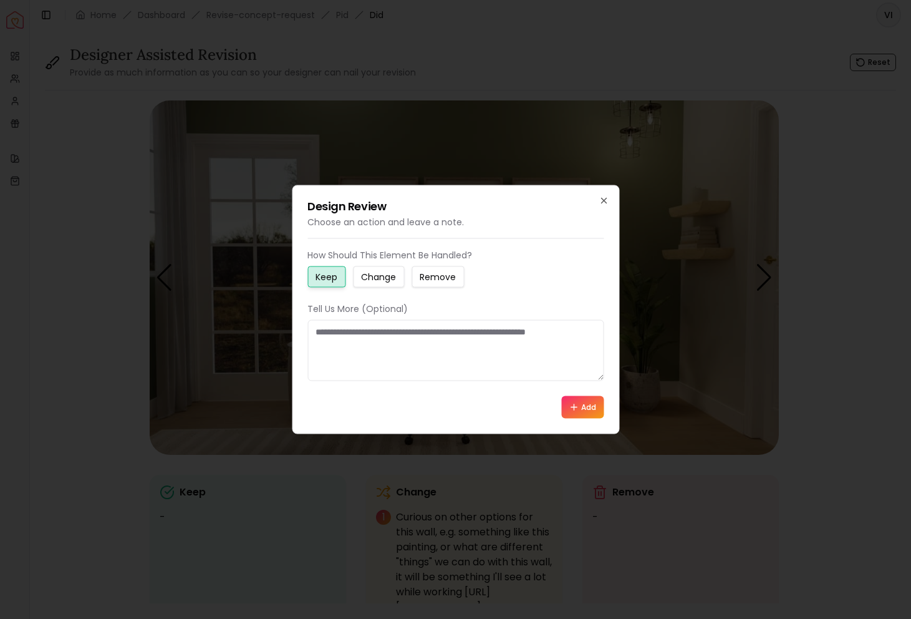
click at [440, 281] on small "Remove" at bounding box center [438, 277] width 36 height 12
click at [433, 369] on textarea at bounding box center [455, 350] width 296 height 61
type textarea "*"
click at [536, 370] on textarea at bounding box center [455, 350] width 296 height 61
type textarea "**********"
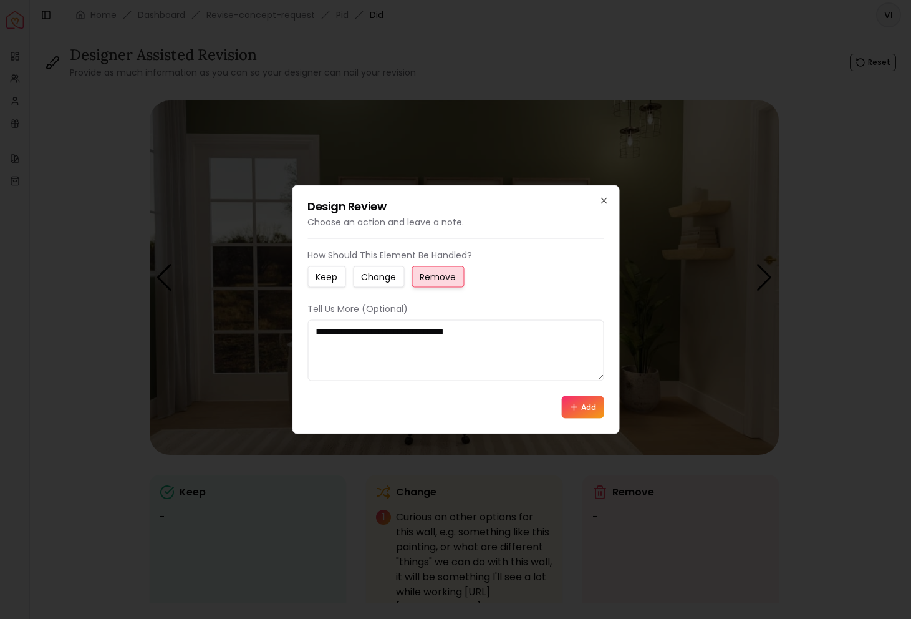
click at [579, 400] on button "Add" at bounding box center [582, 407] width 42 height 22
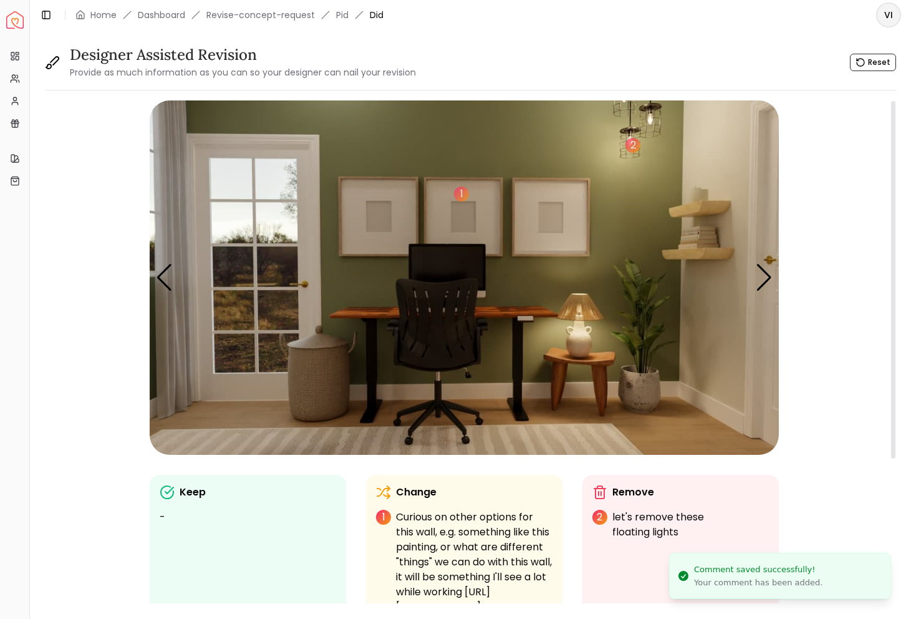
click at [703, 210] on img "4 / 5" at bounding box center [464, 277] width 629 height 354
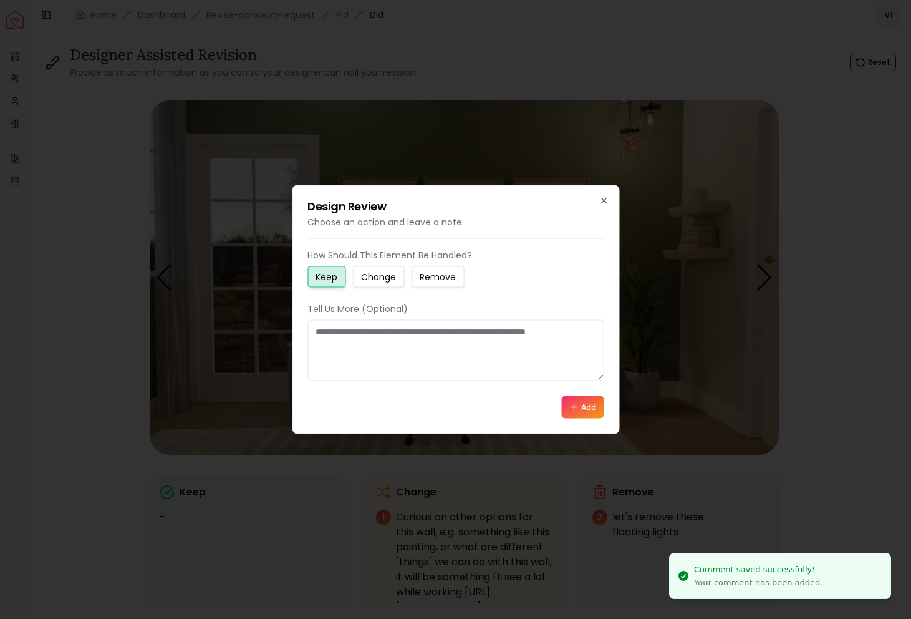
click at [379, 266] on button "Change" at bounding box center [378, 276] width 51 height 21
click at [376, 349] on textarea at bounding box center [455, 350] width 296 height 61
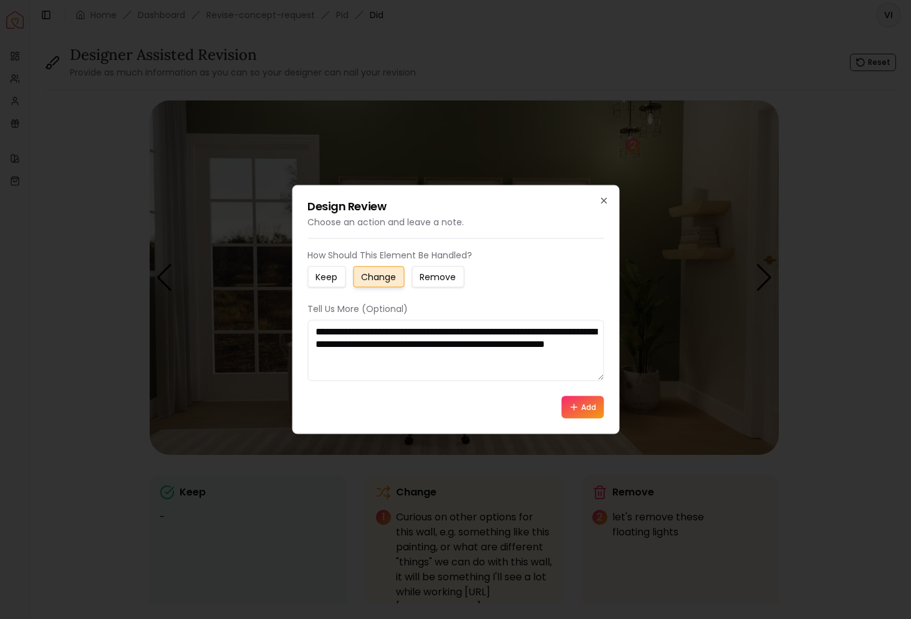
click at [435, 331] on textarea "**********" at bounding box center [455, 350] width 296 height 61
type textarea "**********"
click at [560, 407] on div "Add" at bounding box center [455, 407] width 296 height 22
click at [571, 407] on icon at bounding box center [574, 407] width 6 height 0
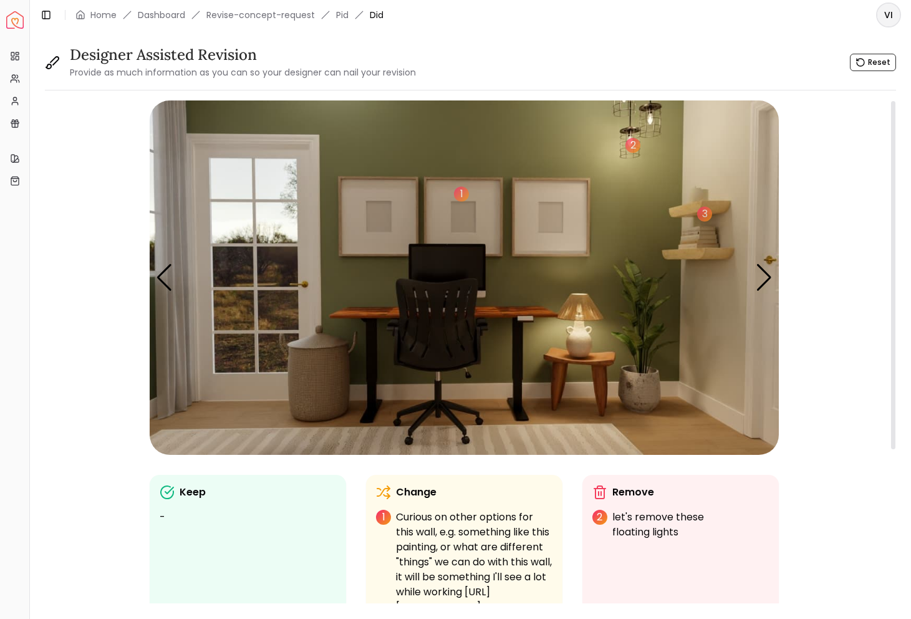
click at [662, 326] on img "4 / 5" at bounding box center [464, 277] width 629 height 354
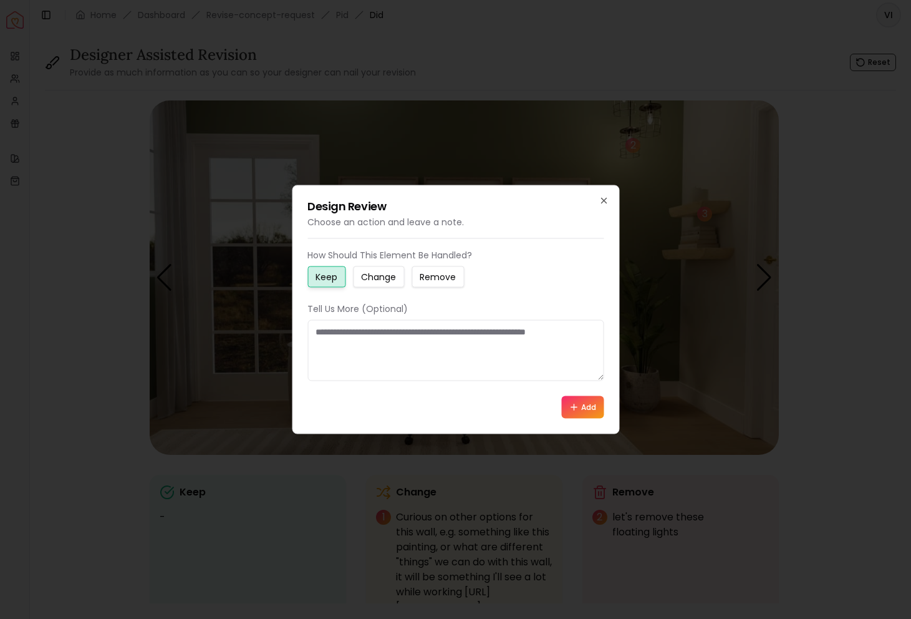
click at [370, 271] on small "Change" at bounding box center [378, 277] width 35 height 12
click at [370, 342] on textarea at bounding box center [455, 350] width 296 height 61
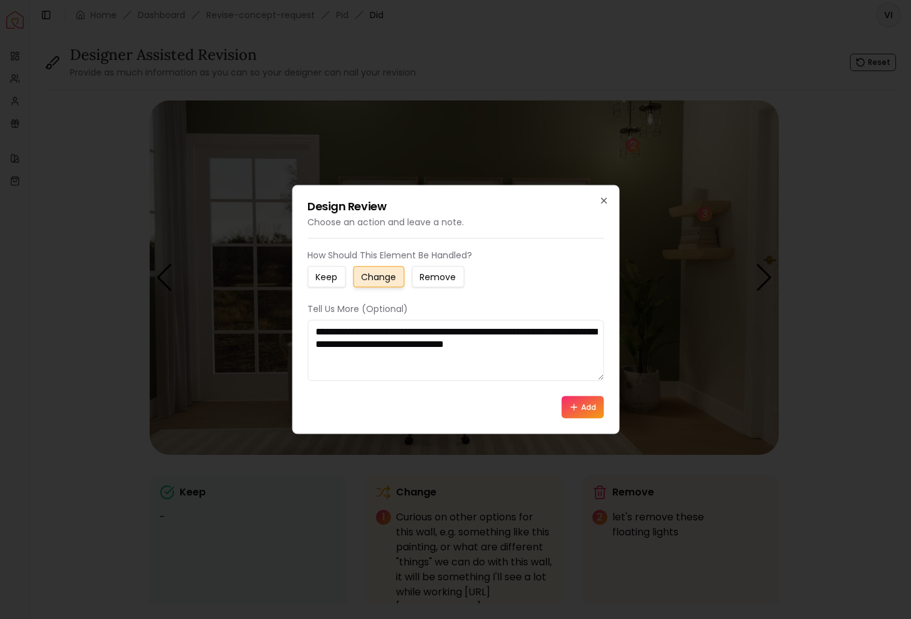
type textarea "**********"
click at [571, 417] on button "Add" at bounding box center [582, 407] width 42 height 22
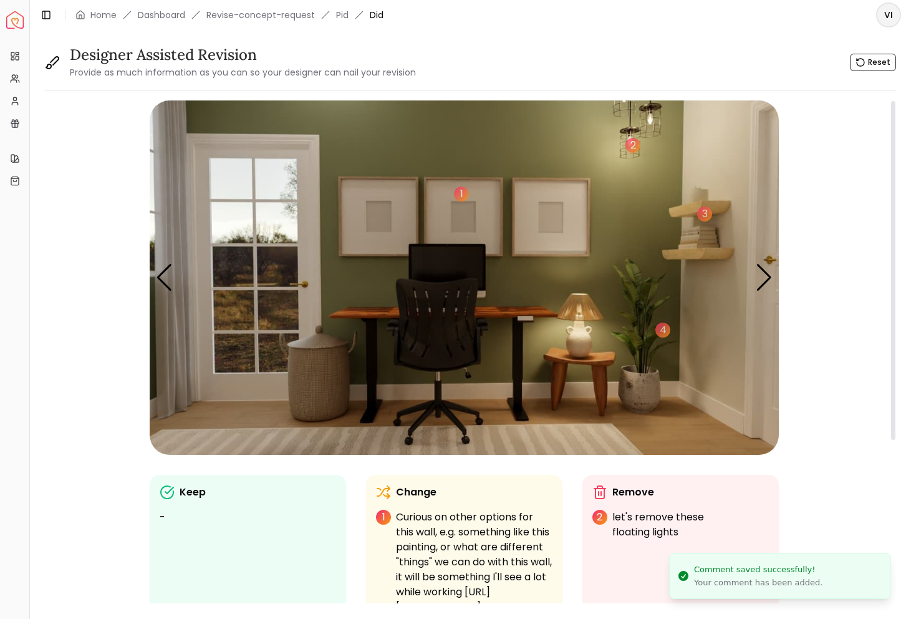
click at [326, 370] on img "4 / 5" at bounding box center [464, 277] width 629 height 354
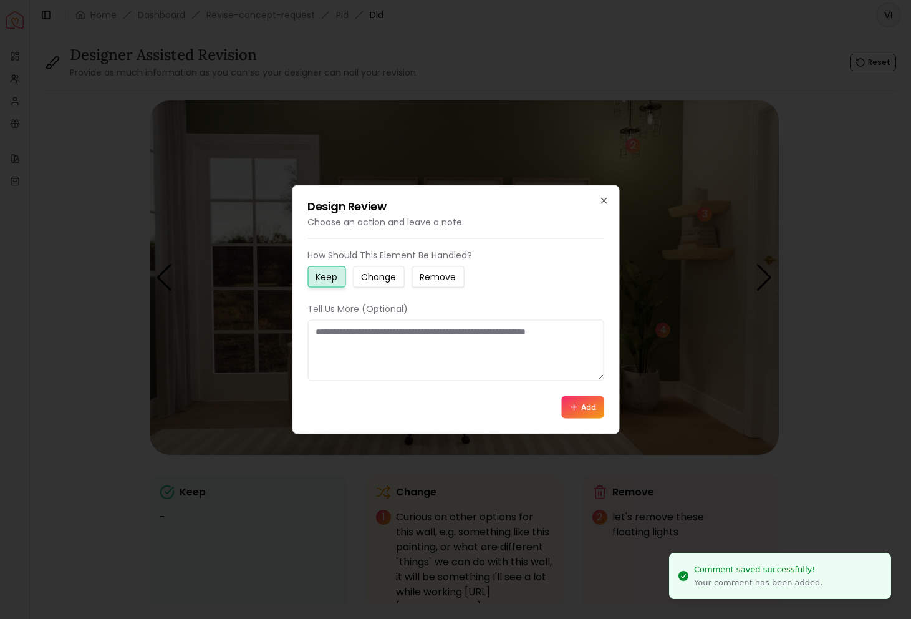
click at [380, 277] on small "Change" at bounding box center [378, 277] width 35 height 12
click at [377, 362] on textarea at bounding box center [455, 350] width 296 height 61
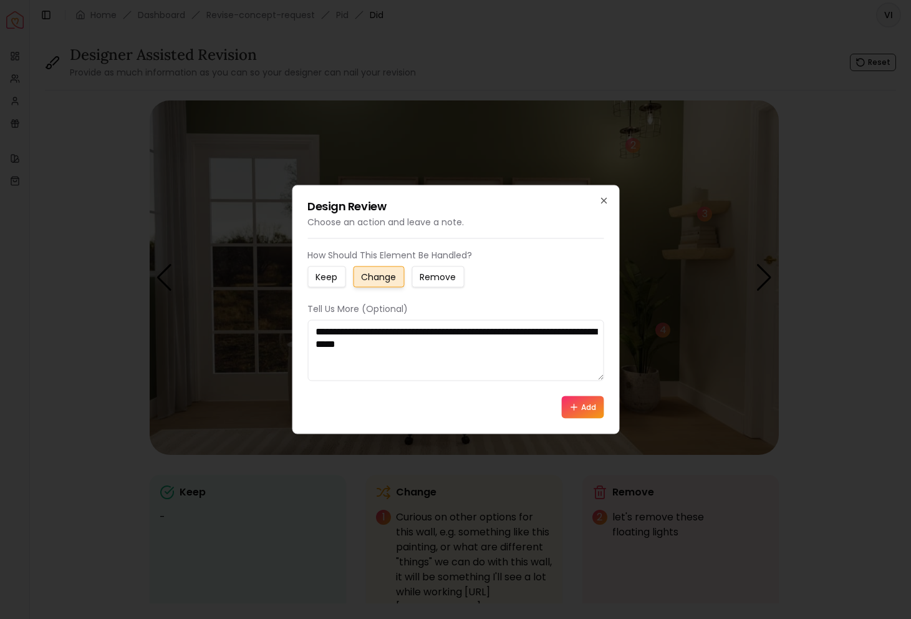
type textarea "**********"
click at [586, 405] on button "Add" at bounding box center [582, 407] width 42 height 22
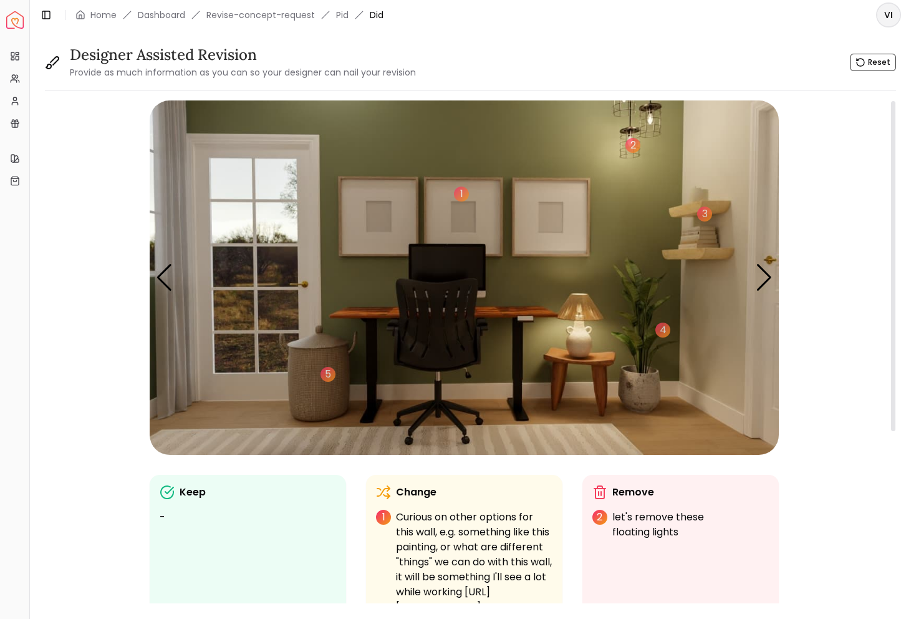
click at [361, 274] on img "4 / 5" at bounding box center [464, 277] width 629 height 354
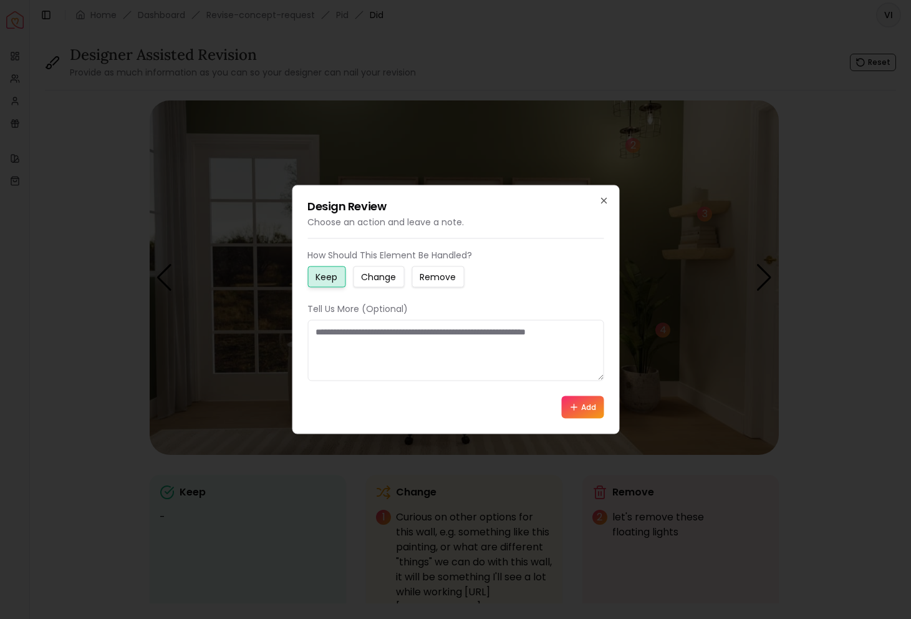
click at [362, 274] on small "Change" at bounding box center [378, 277] width 35 height 12
click at [361, 358] on textarea at bounding box center [455, 350] width 296 height 61
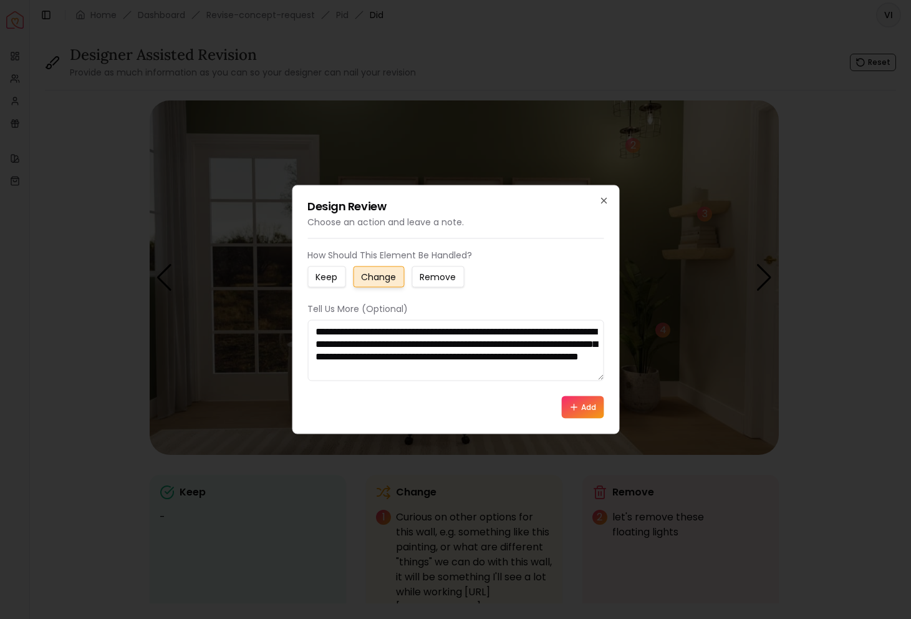
type textarea "**********"
click at [578, 407] on button "Add" at bounding box center [582, 407] width 42 height 22
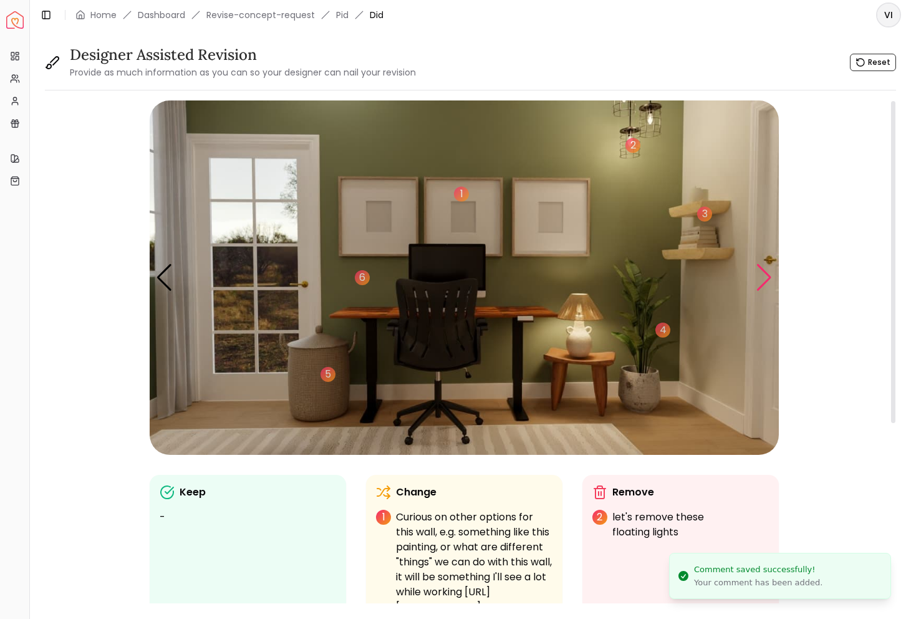
click at [764, 273] on div "Next slide" at bounding box center [764, 277] width 17 height 27
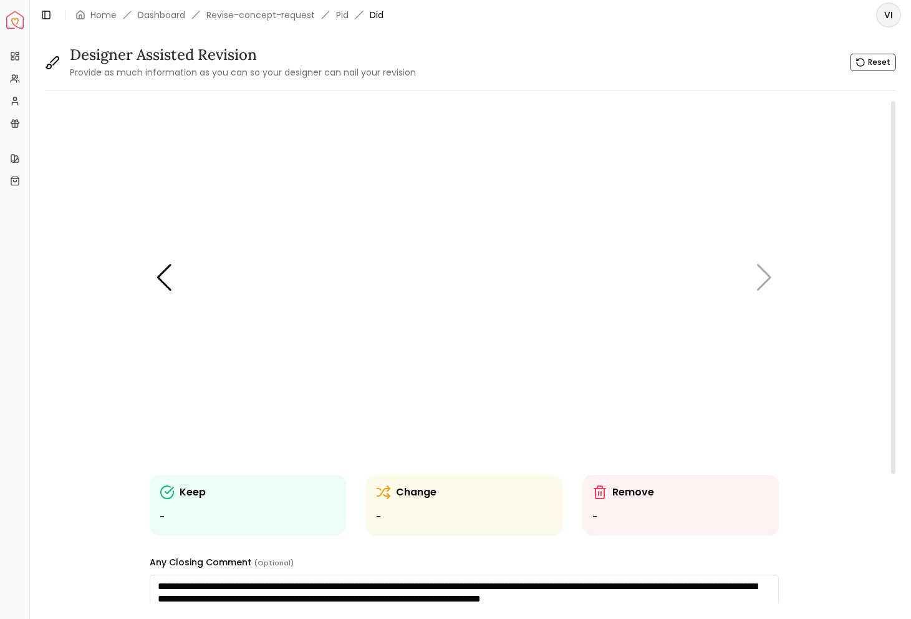
click at [765, 277] on img "5 / 5" at bounding box center [464, 277] width 629 height 354
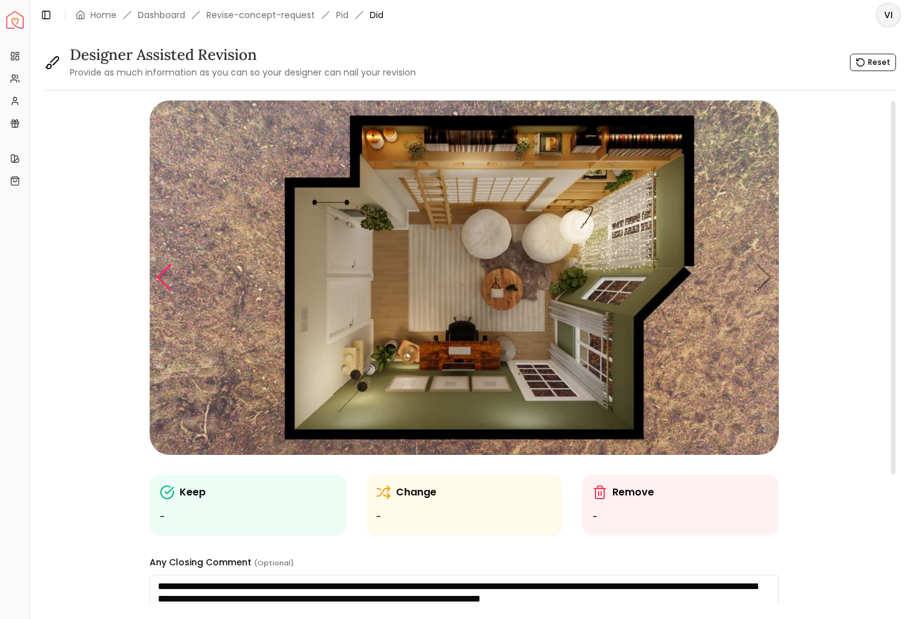
click at [165, 271] on div "Previous slide" at bounding box center [164, 277] width 17 height 27
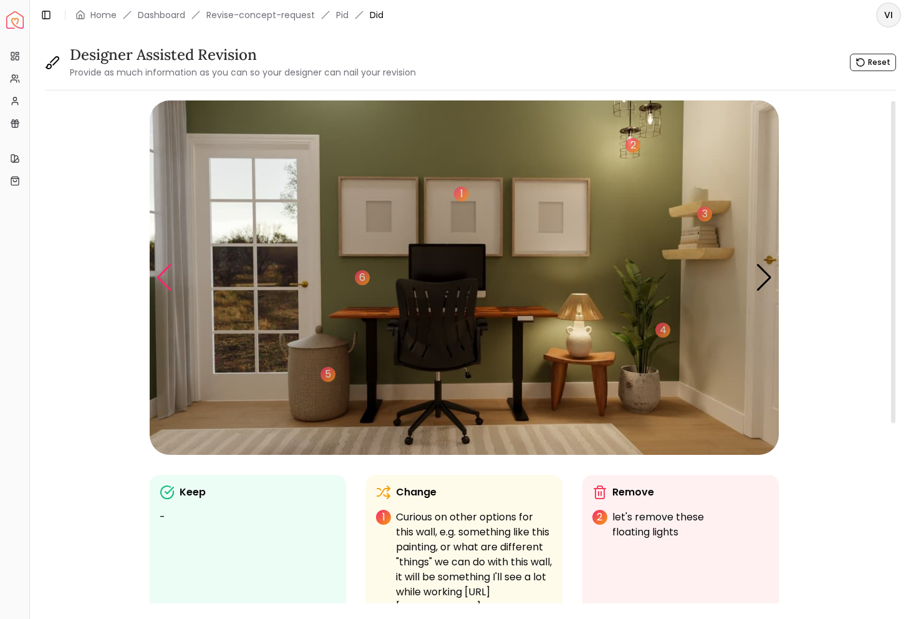
click at [166, 271] on div "Previous slide" at bounding box center [164, 277] width 17 height 27
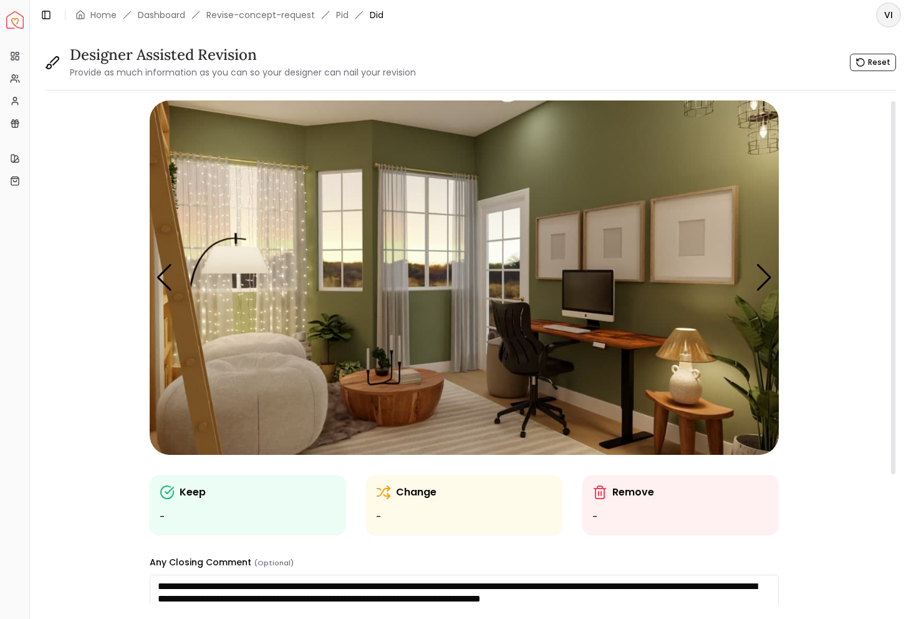
click at [293, 217] on img "3 / 5" at bounding box center [464, 277] width 629 height 354
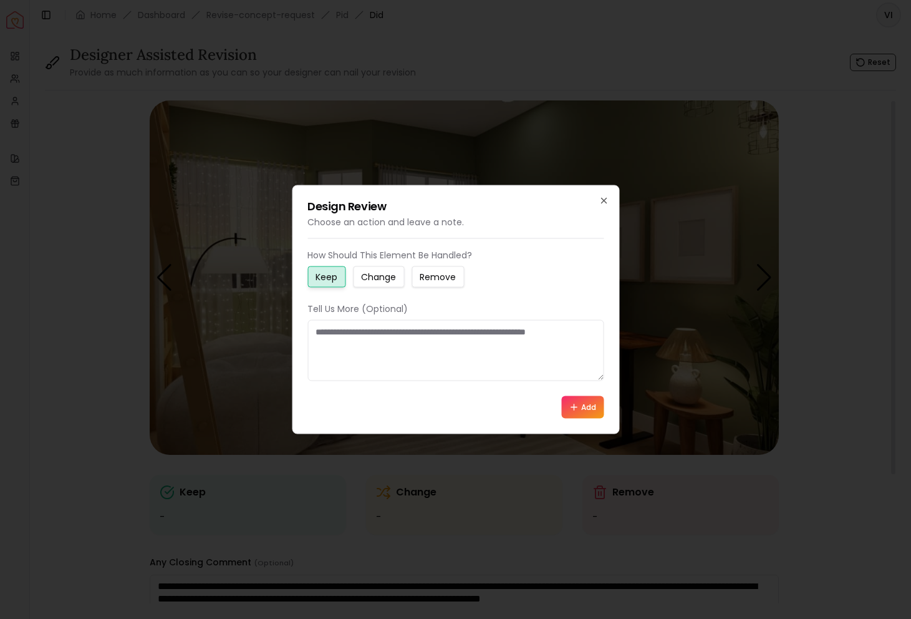
click at [441, 279] on small "Remove" at bounding box center [438, 277] width 36 height 12
click at [417, 349] on textarea at bounding box center [455, 350] width 296 height 61
type textarea "**********"
click at [572, 411] on icon at bounding box center [574, 407] width 10 height 10
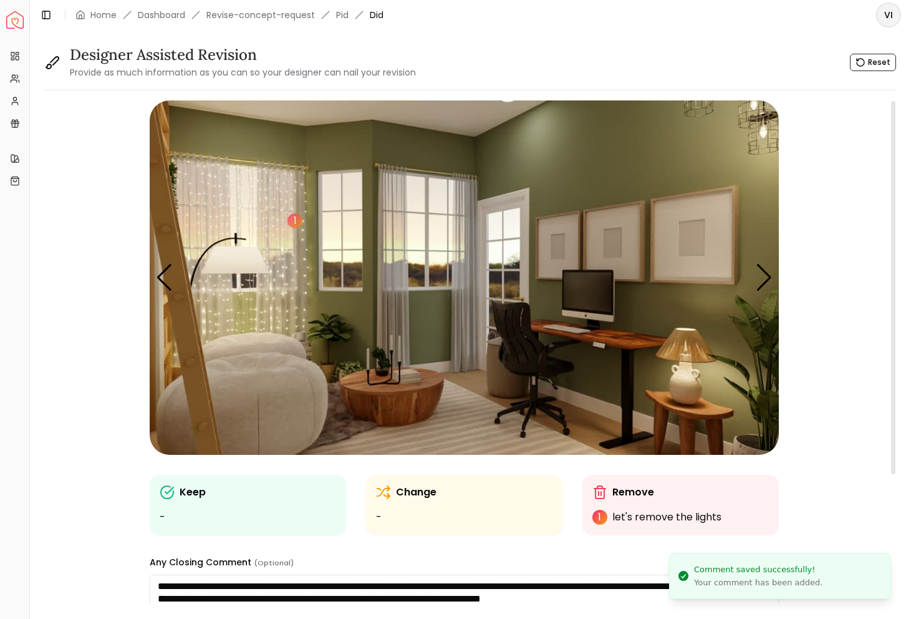
click at [392, 182] on img "3 / 5" at bounding box center [464, 277] width 629 height 354
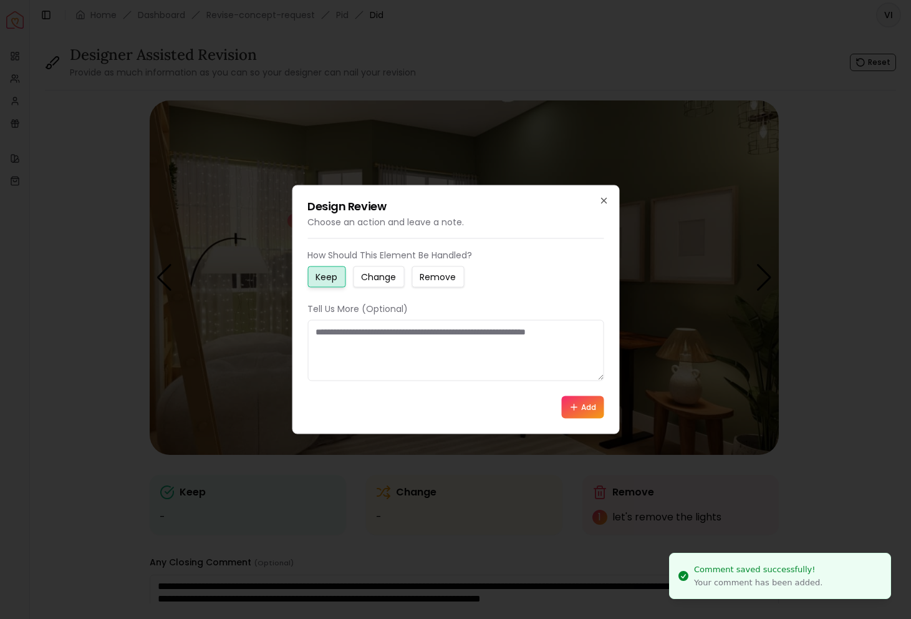
click at [393, 274] on small "Change" at bounding box center [378, 277] width 35 height 12
click at [387, 349] on textarea at bounding box center [455, 350] width 296 height 61
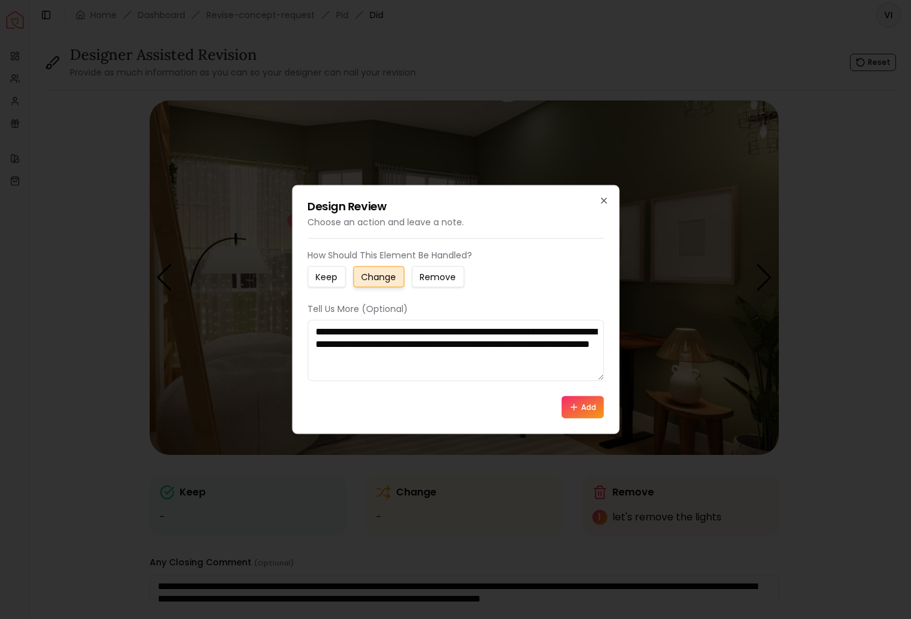
type textarea "**********"
click at [578, 404] on button "Add" at bounding box center [582, 407] width 42 height 22
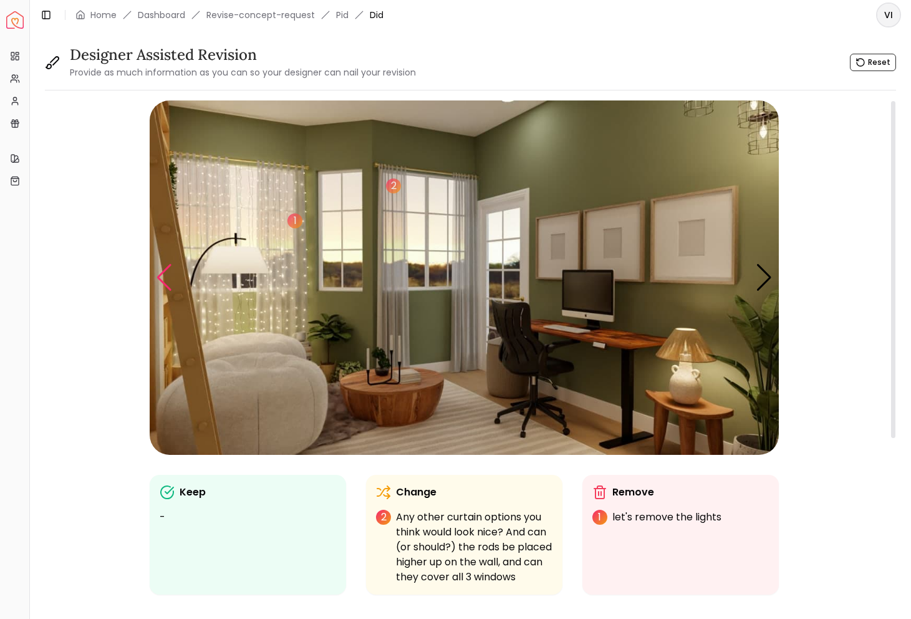
click at [169, 272] on div "Previous slide" at bounding box center [164, 277] width 17 height 27
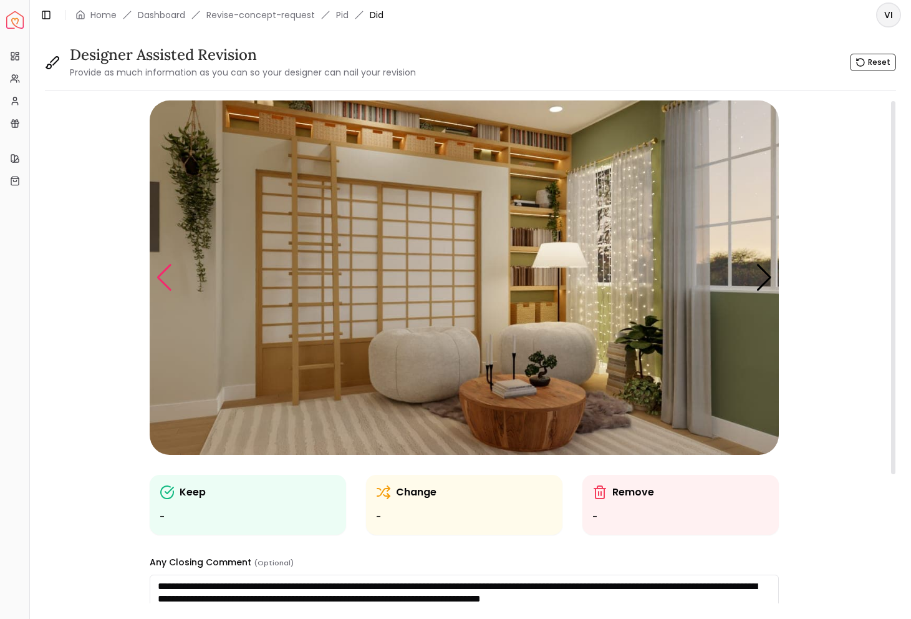
click at [165, 274] on div "Previous slide" at bounding box center [164, 277] width 17 height 27
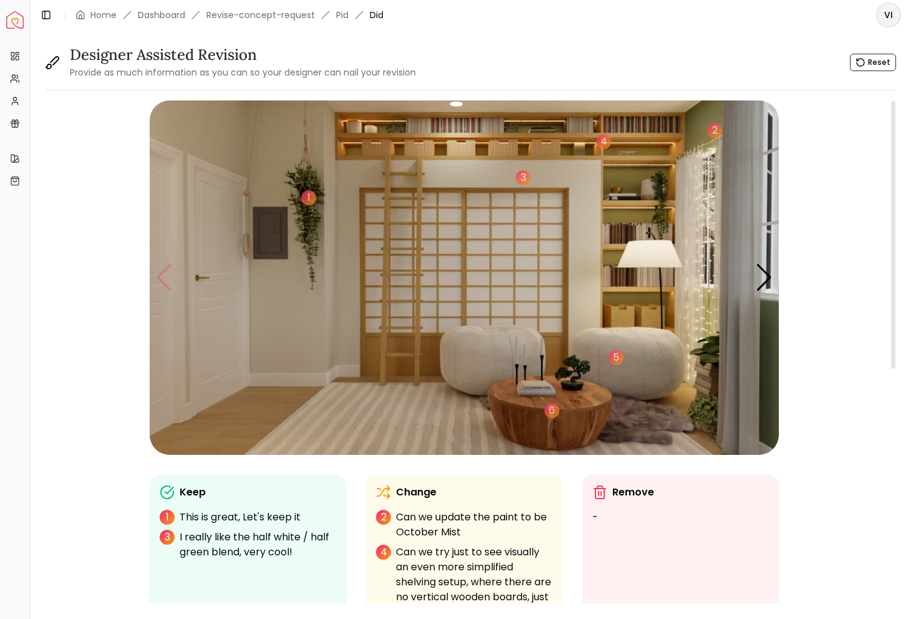
click at [165, 274] on img "1 / 5" at bounding box center [464, 277] width 629 height 354
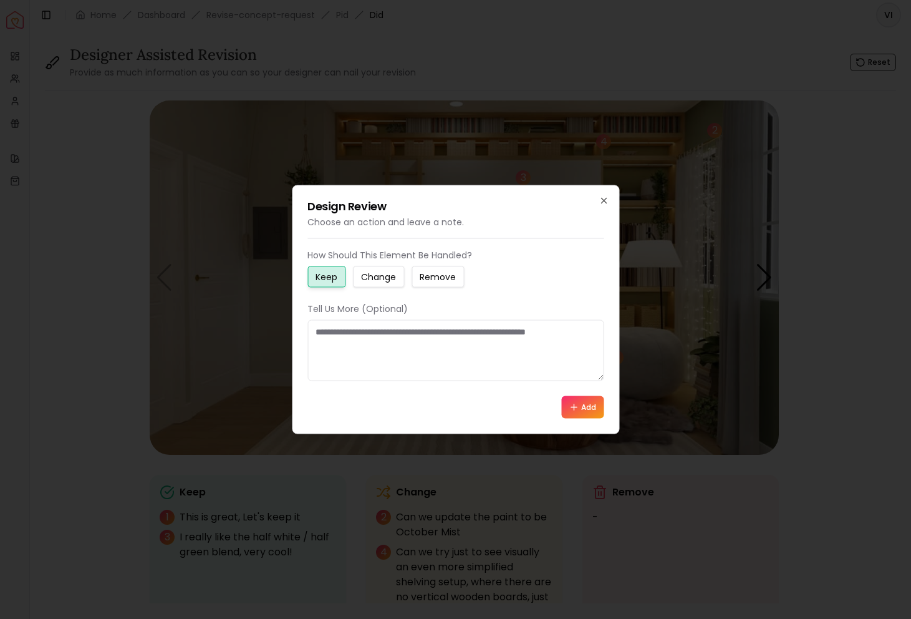
click at [515, 149] on div at bounding box center [455, 309] width 911 height 619
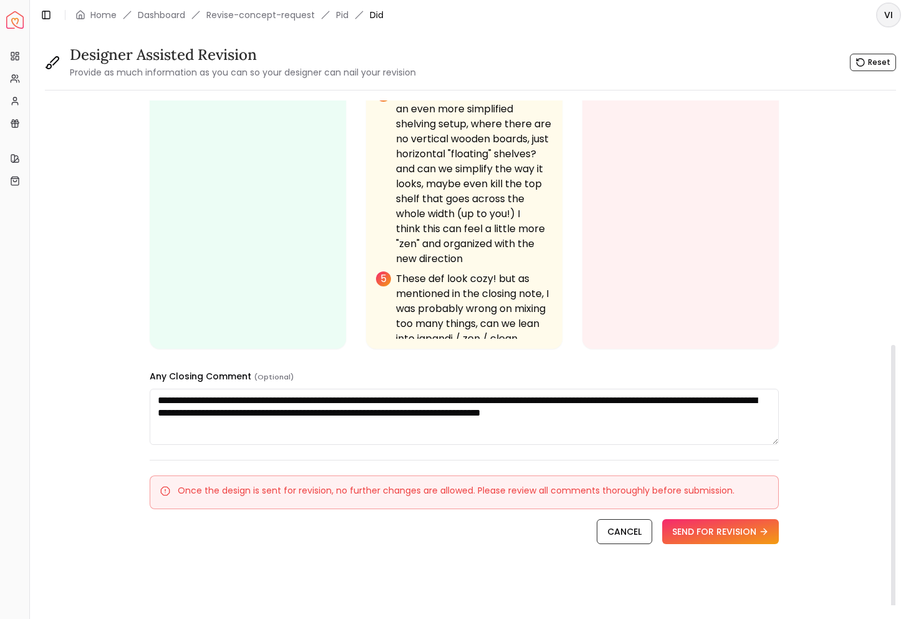
scroll to position [0, 0]
click at [285, 424] on textarea "**********" at bounding box center [464, 416] width 629 height 56
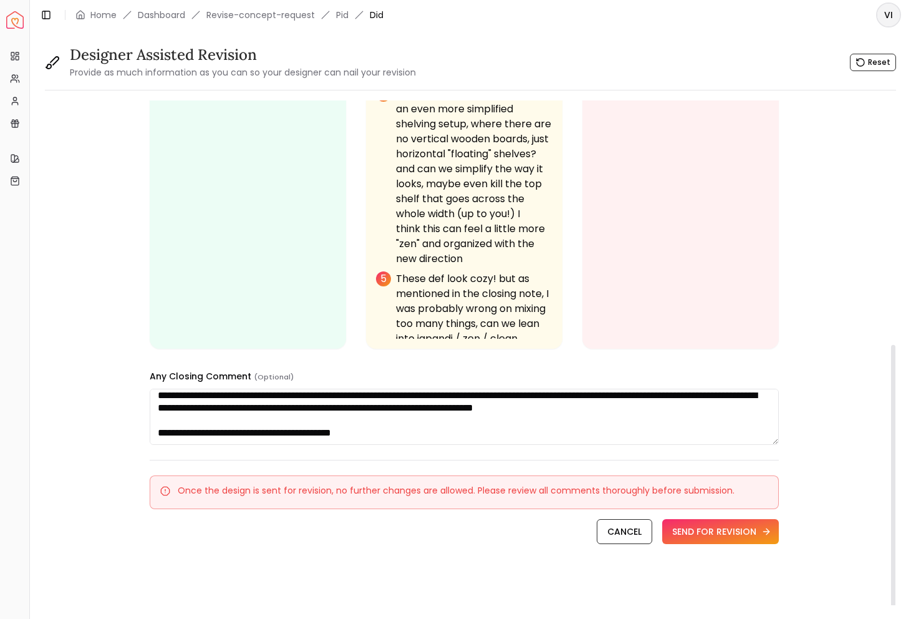
type textarea "**********"
click at [695, 527] on button "SEND FOR REVISION" at bounding box center [720, 531] width 117 height 25
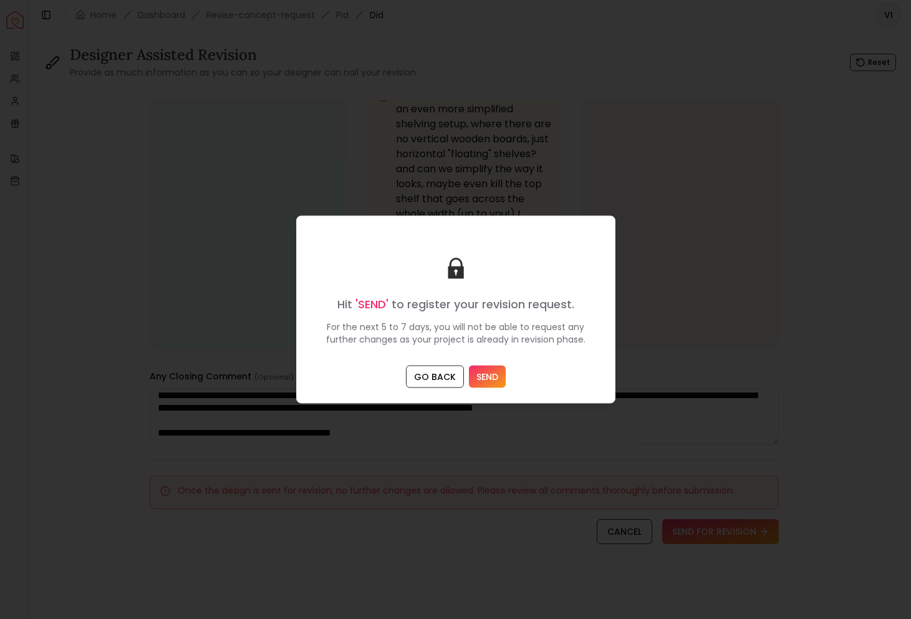
click at [484, 373] on button "SEND" at bounding box center [487, 376] width 37 height 22
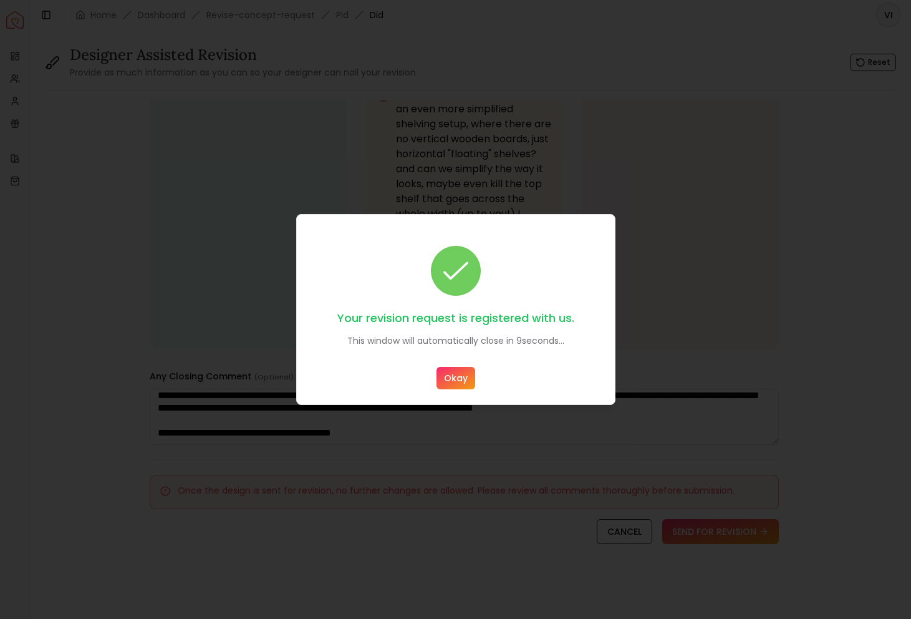
click at [453, 377] on button "Okay" at bounding box center [455, 378] width 39 height 22
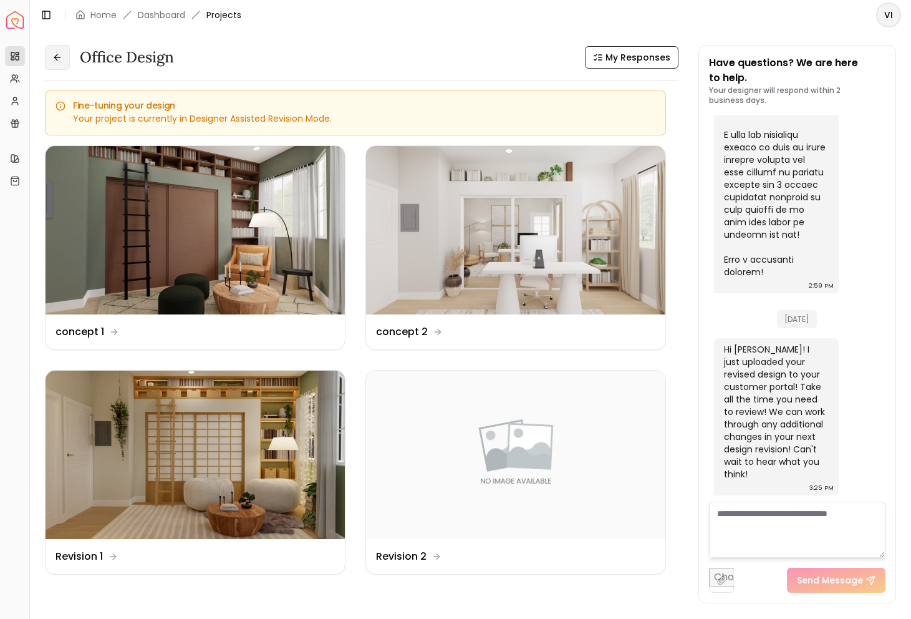
click at [59, 64] on button at bounding box center [57, 57] width 25 height 25
